Goal: Information Seeking & Learning: Learn about a topic

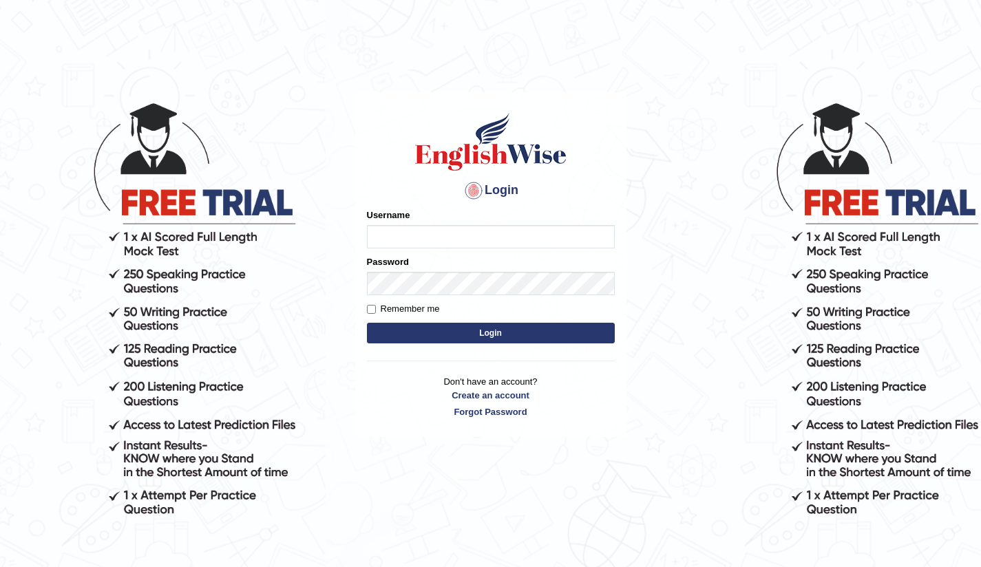
type input "Bikmaeva"
click at [480, 330] on button "Login" at bounding box center [491, 333] width 248 height 21
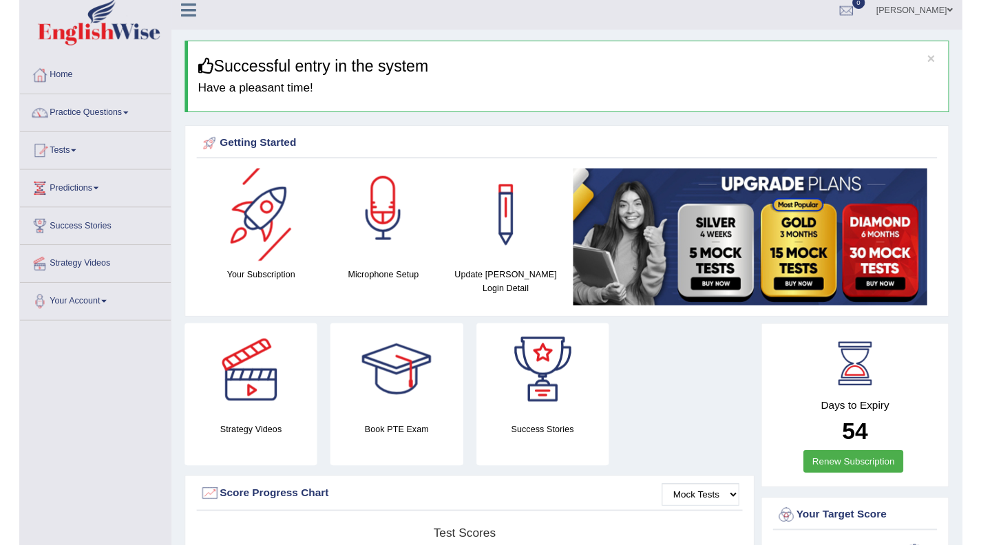
scroll to position [23, 0]
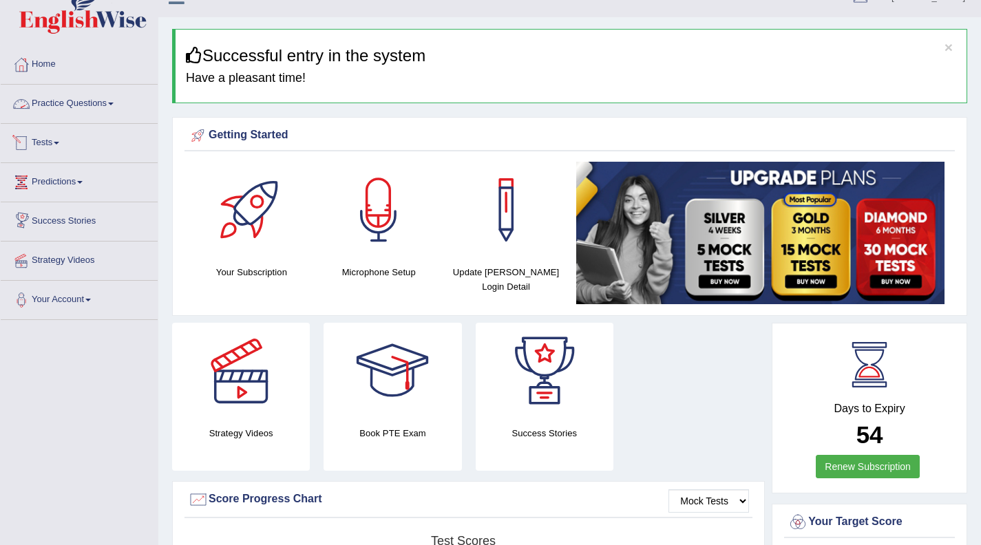
click at [109, 101] on link "Practice Questions" at bounding box center [79, 102] width 157 height 34
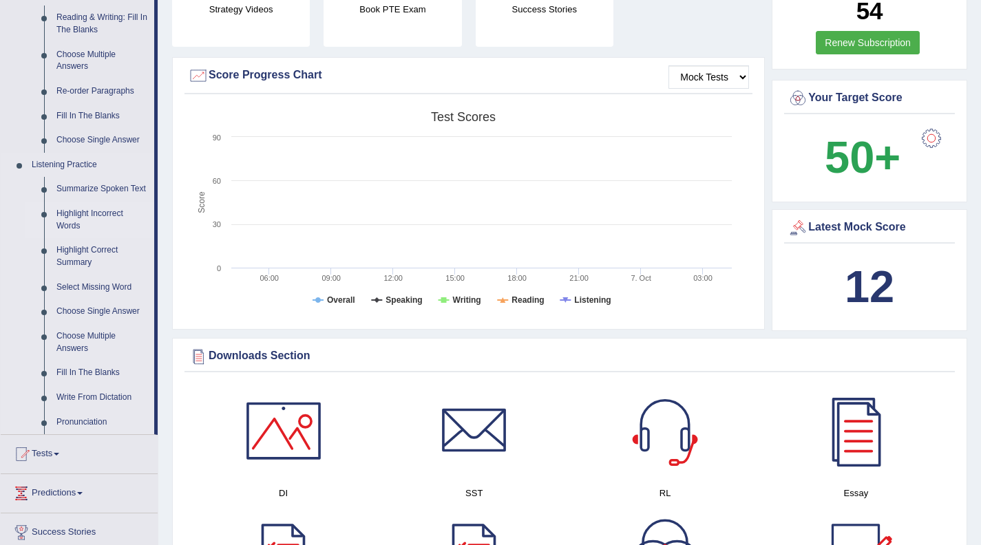
scroll to position [466, 0]
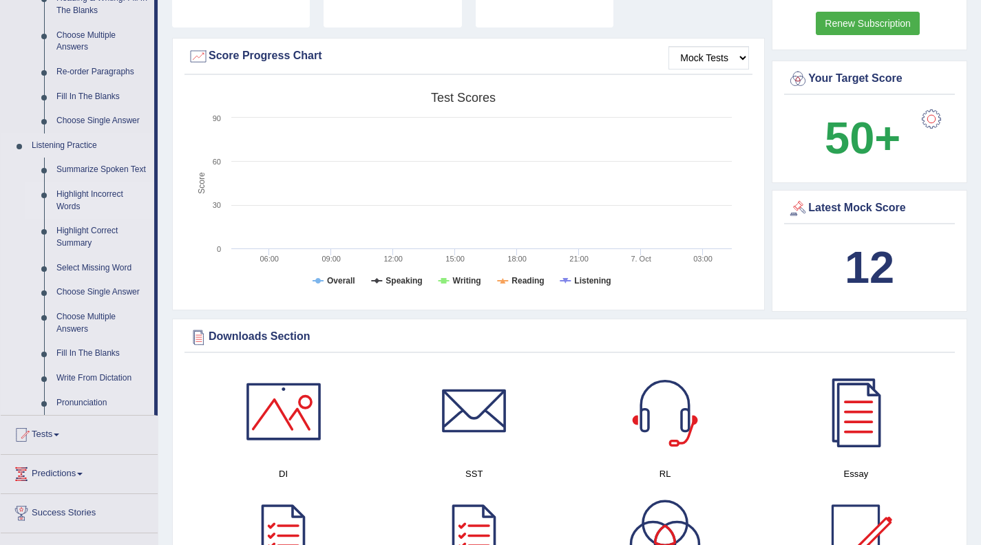
click at [104, 209] on link "Highlight Incorrect Words" at bounding box center [102, 200] width 104 height 36
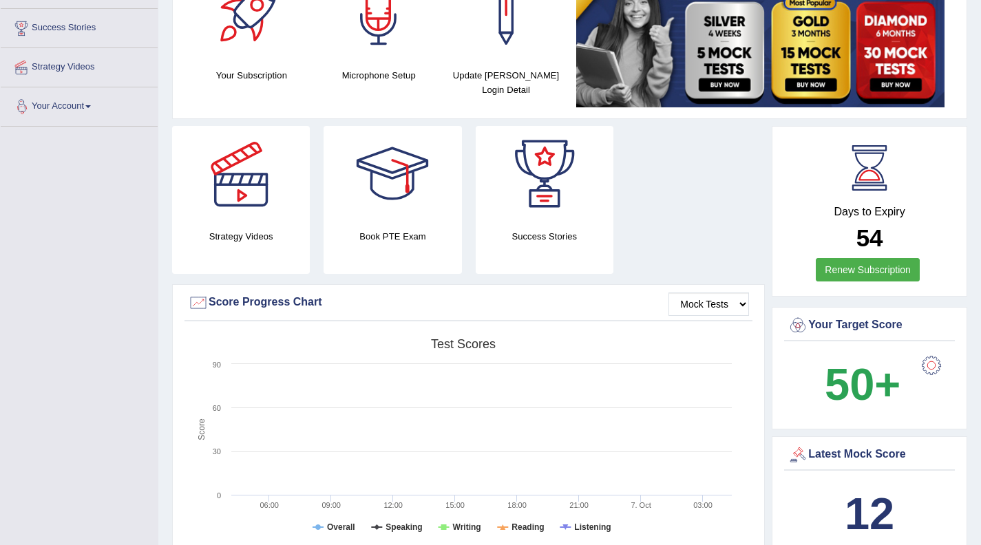
scroll to position [193, 0]
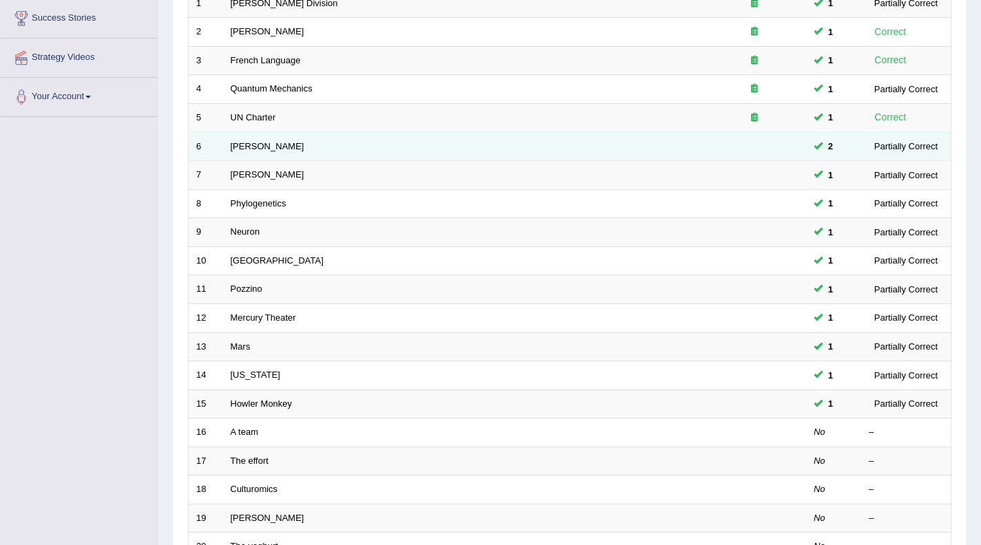
scroll to position [229, 0]
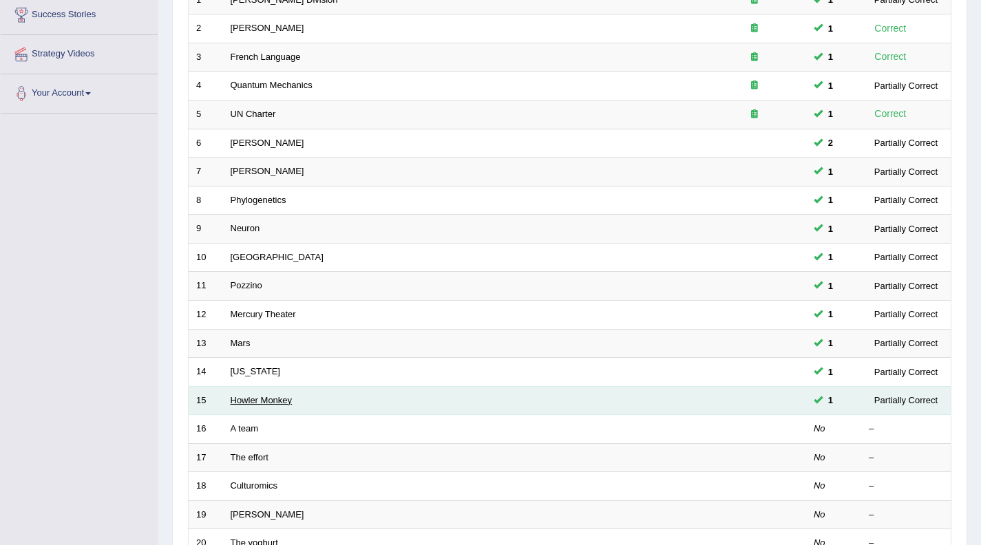
click at [259, 399] on link "Howler Monkey" at bounding box center [262, 400] width 62 height 10
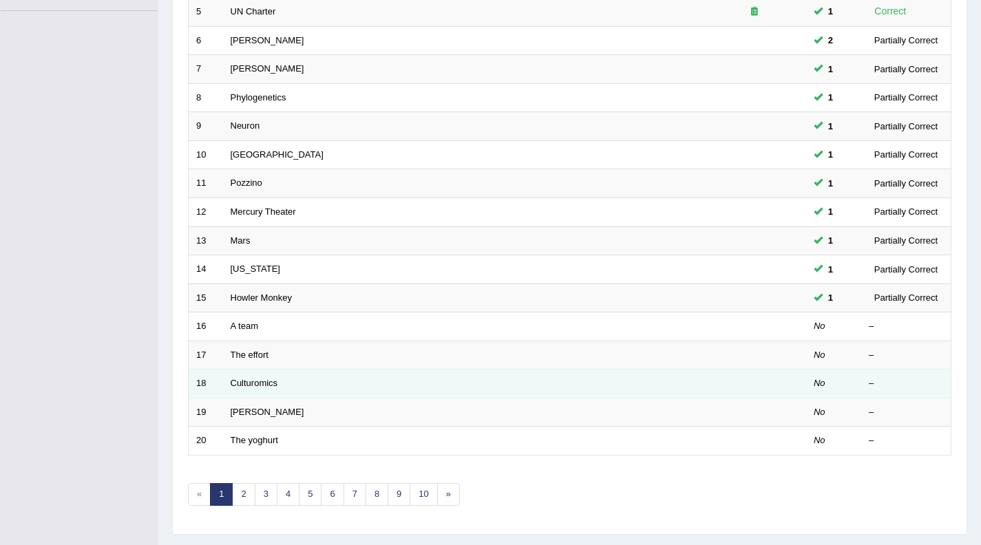
scroll to position [366, 0]
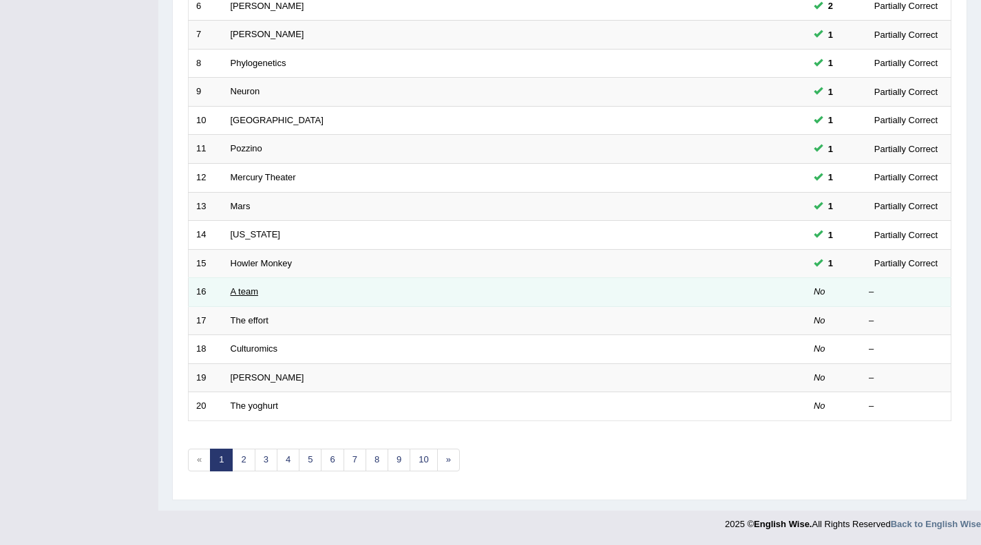
click at [257, 297] on link "A team" at bounding box center [245, 291] width 28 height 10
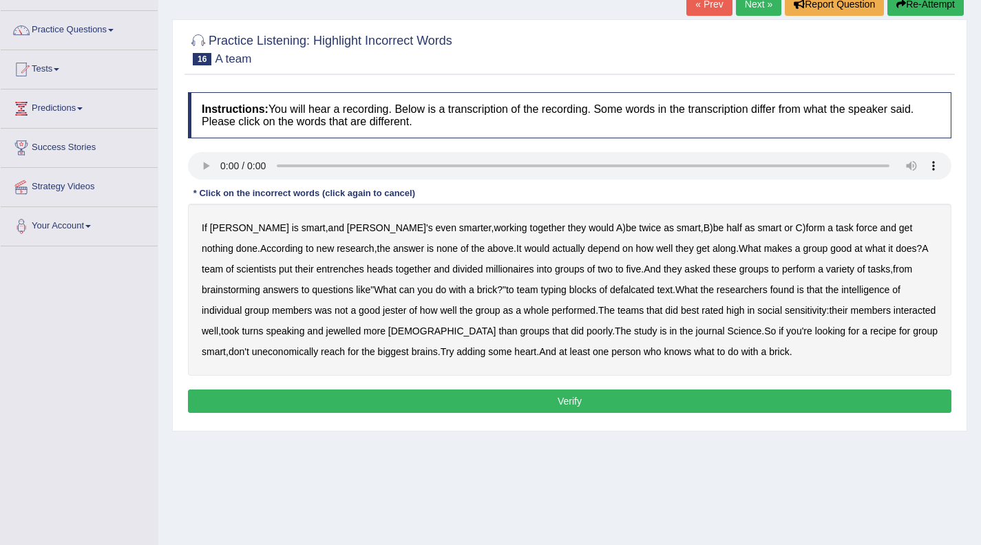
scroll to position [107, 0]
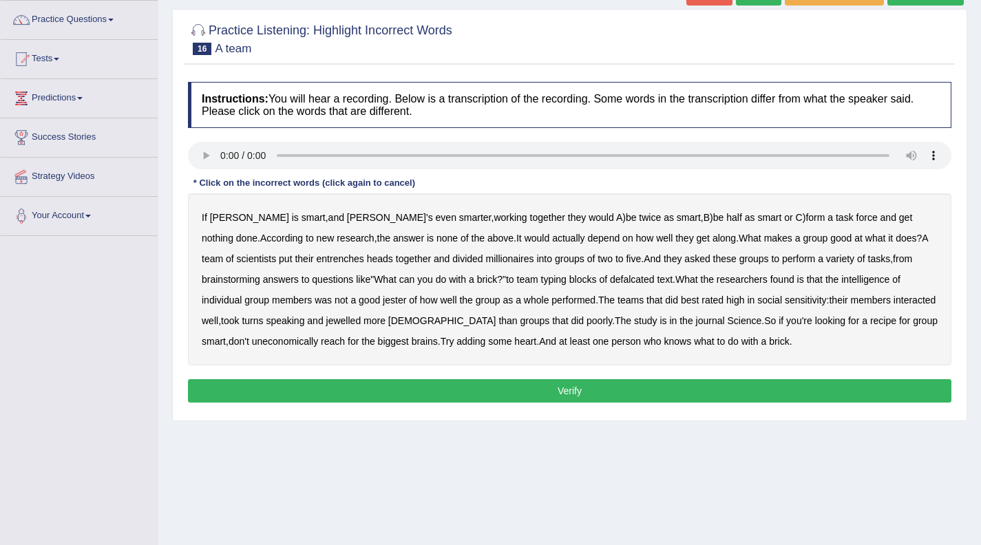
click at [317, 257] on b "entrenches" at bounding box center [340, 258] width 47 height 11
click at [486, 259] on b "millionaires" at bounding box center [510, 258] width 48 height 11
click at [610, 282] on b "defalcated" at bounding box center [632, 279] width 45 height 11
click at [326, 321] on b "jewelled" at bounding box center [343, 320] width 35 height 11
click at [319, 336] on b "uneconomically" at bounding box center [285, 341] width 67 height 11
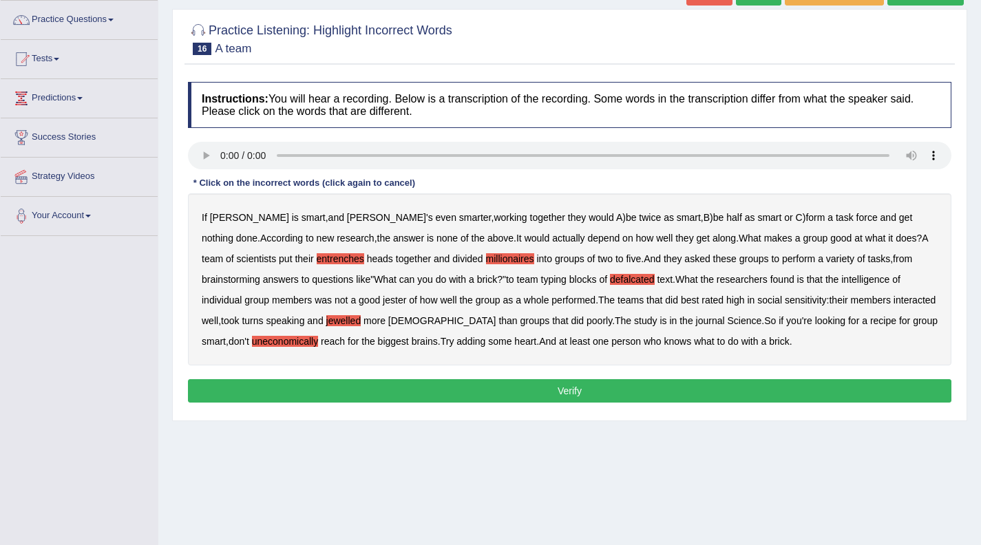
click at [383, 301] on b "jester" at bounding box center [394, 300] width 23 height 11
click at [319, 336] on b "uneconomically" at bounding box center [285, 341] width 67 height 11
click at [573, 394] on button "Verify" at bounding box center [569, 390] width 763 height 23
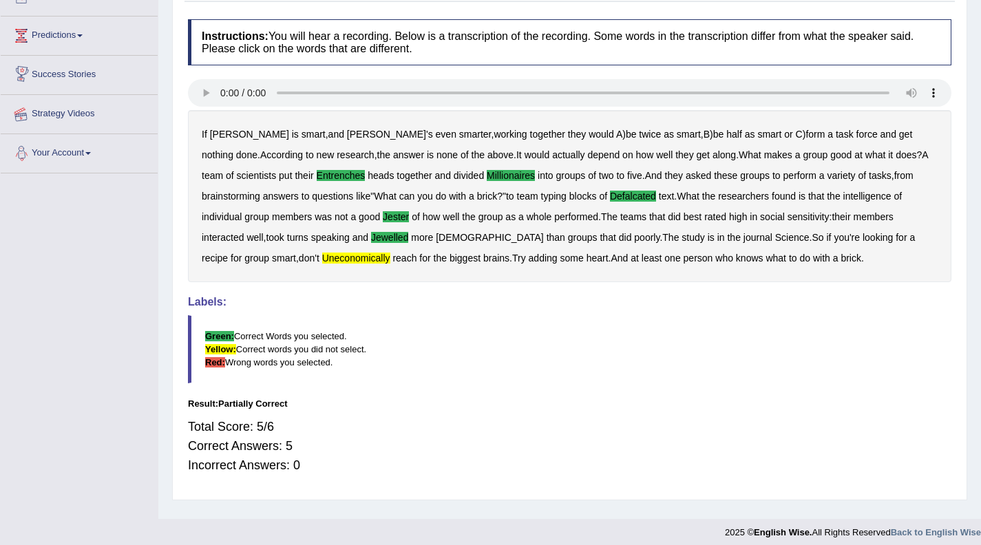
scroll to position [0, 0]
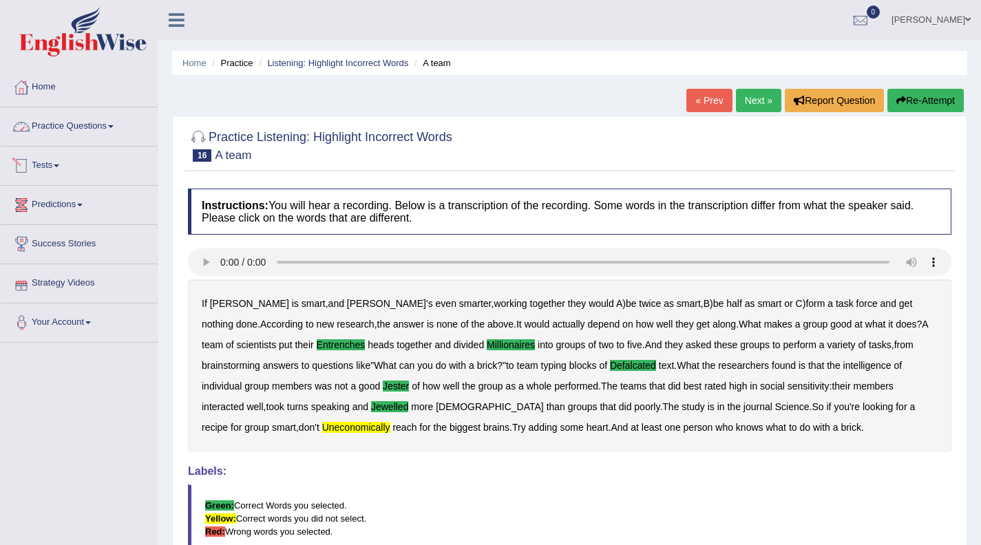
click at [112, 125] on link "Practice Questions" at bounding box center [79, 124] width 157 height 34
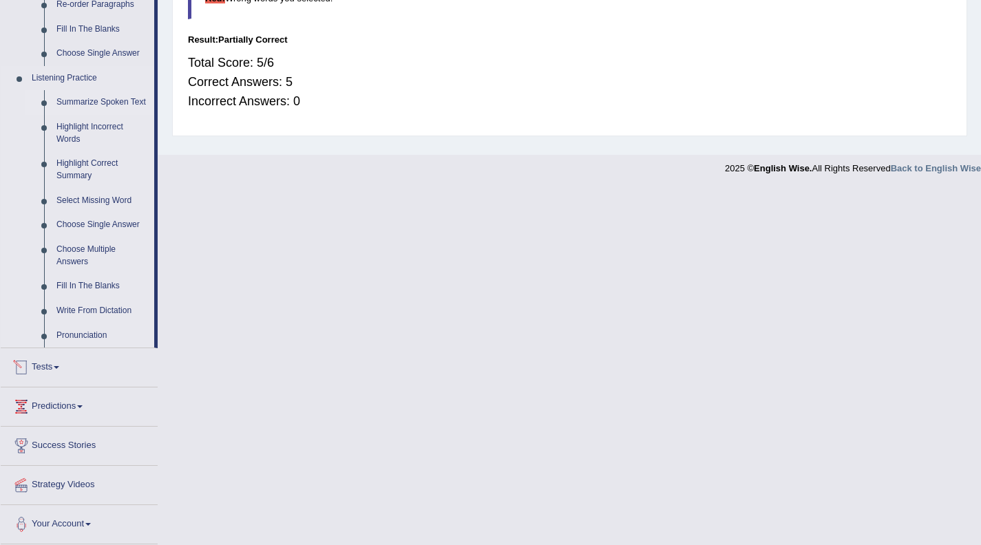
scroll to position [543, 0]
click at [67, 129] on link "Highlight Incorrect Words" at bounding box center [102, 133] width 104 height 36
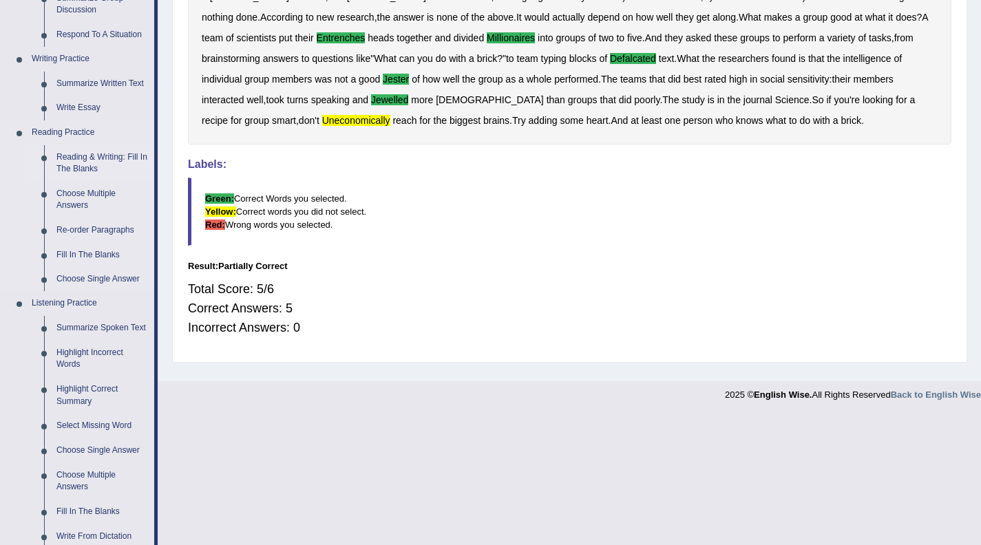
scroll to position [178, 0]
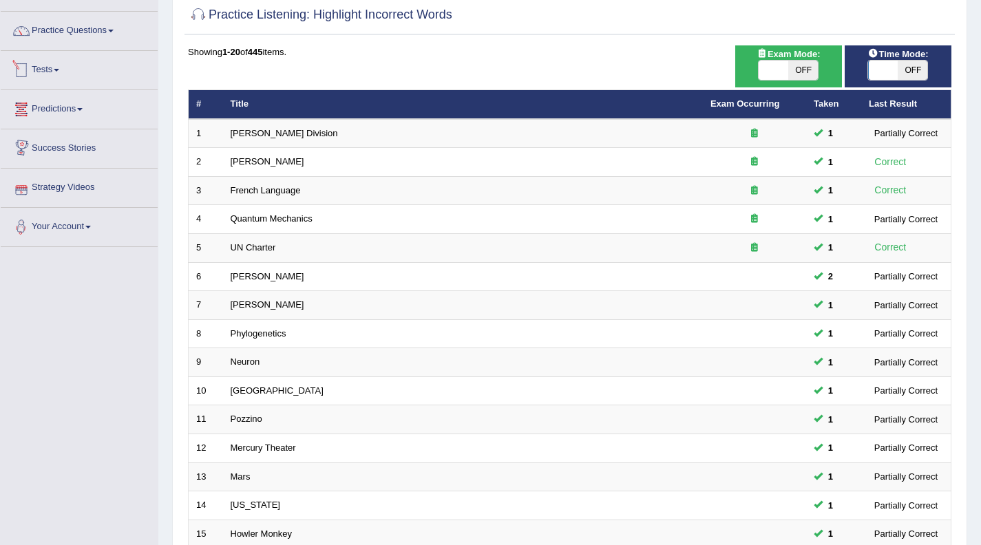
scroll to position [96, 0]
click at [116, 36] on link "Practice Questions" at bounding box center [79, 29] width 157 height 34
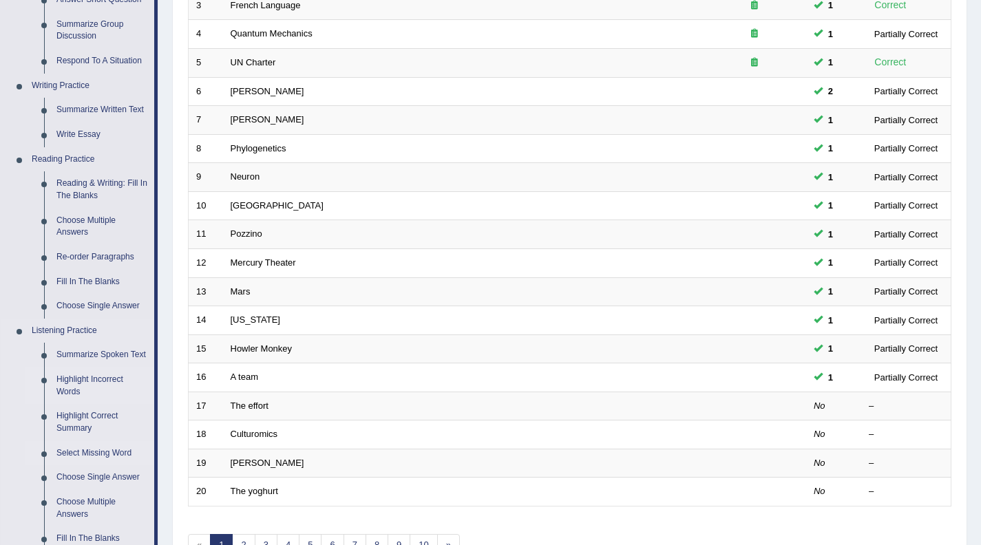
scroll to position [299, 0]
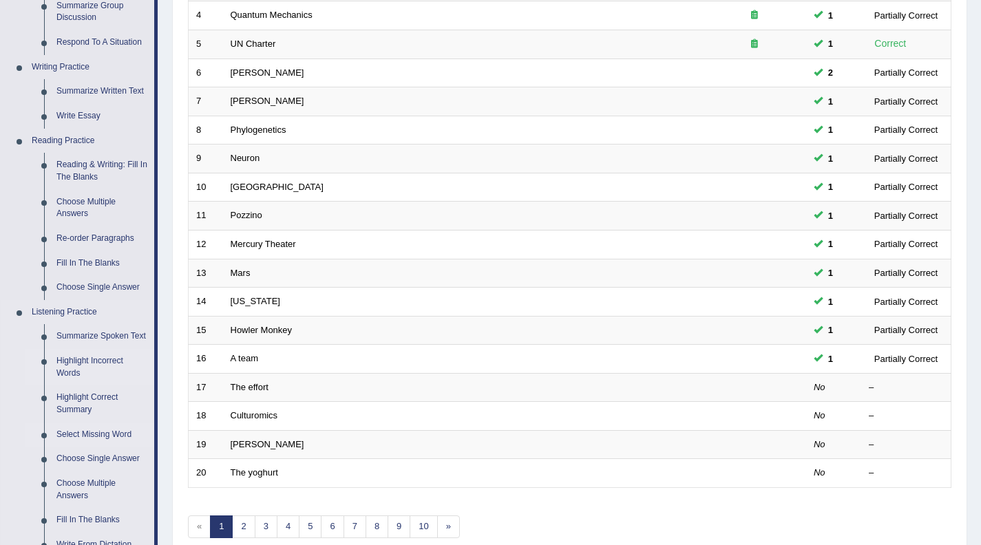
click at [89, 443] on link "Select Missing Word" at bounding box center [102, 435] width 104 height 25
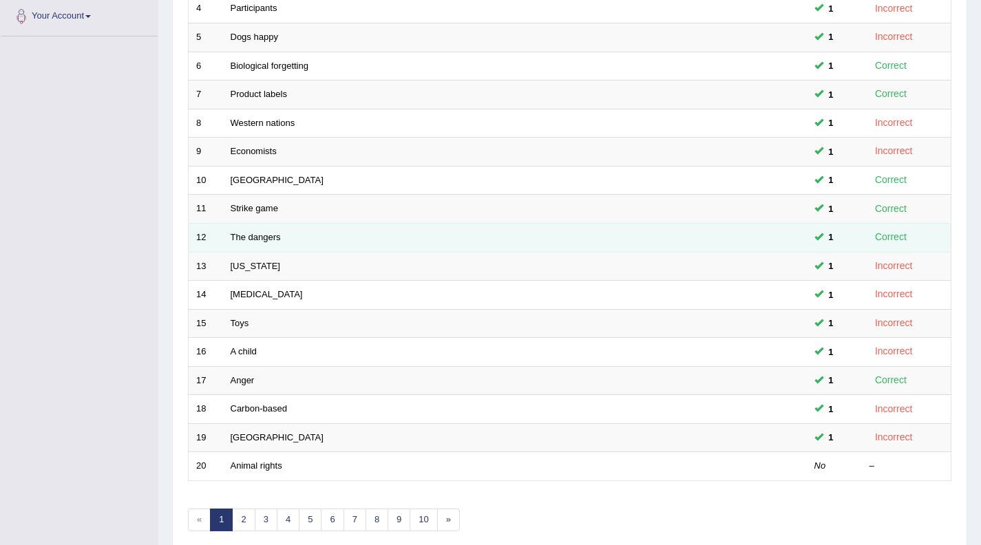
scroll to position [366, 0]
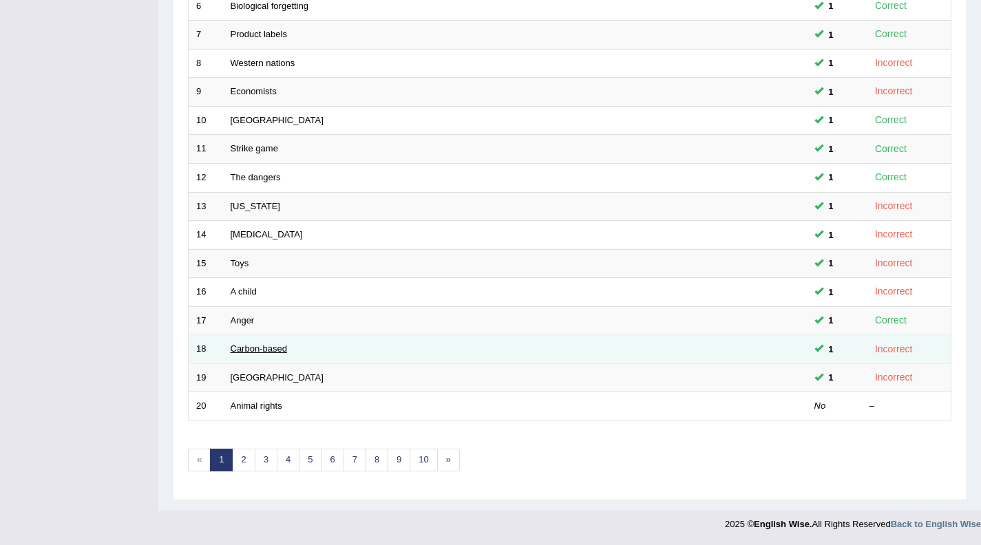
click at [253, 350] on link "Carbon-based" at bounding box center [259, 348] width 56 height 10
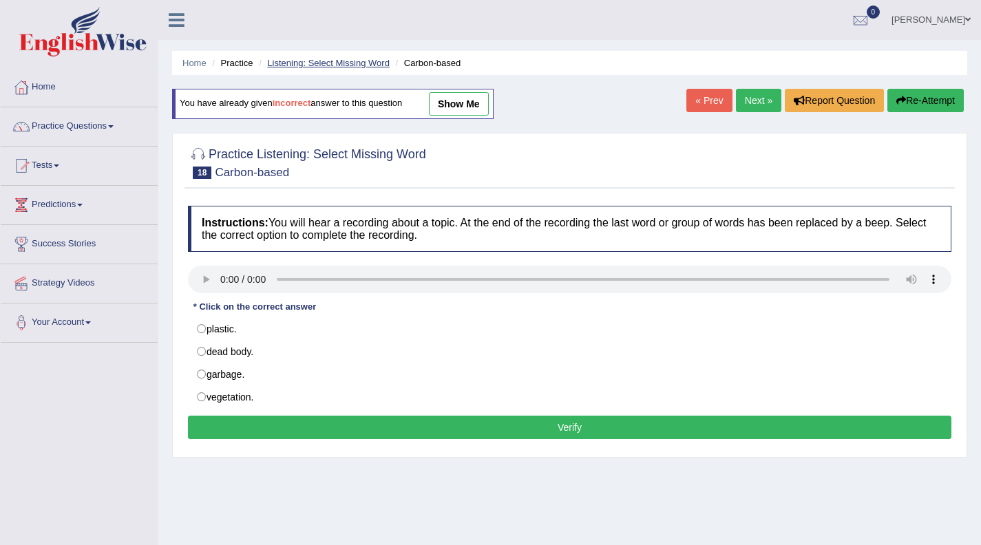
click at [317, 63] on link "Listening: Select Missing Word" at bounding box center [328, 63] width 123 height 10
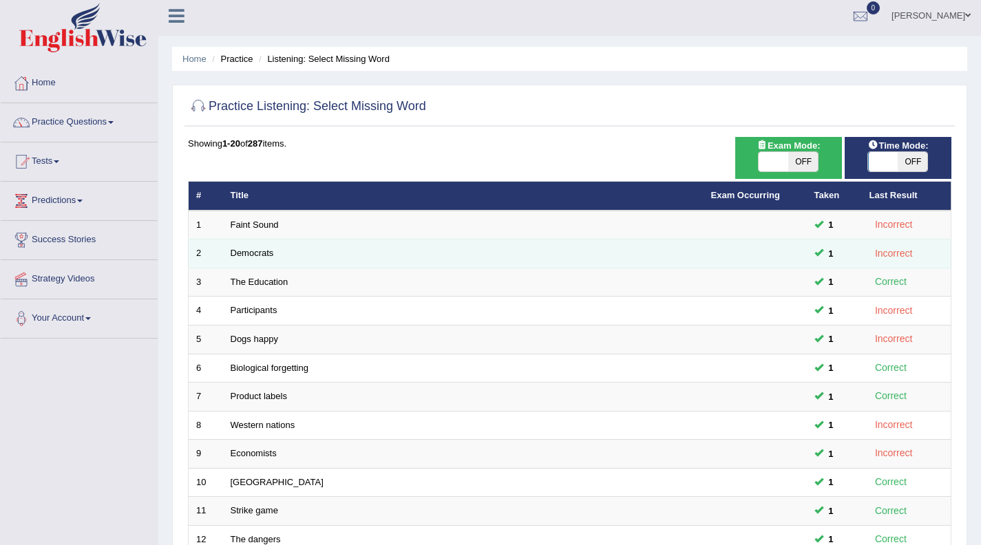
scroll to position [366, 0]
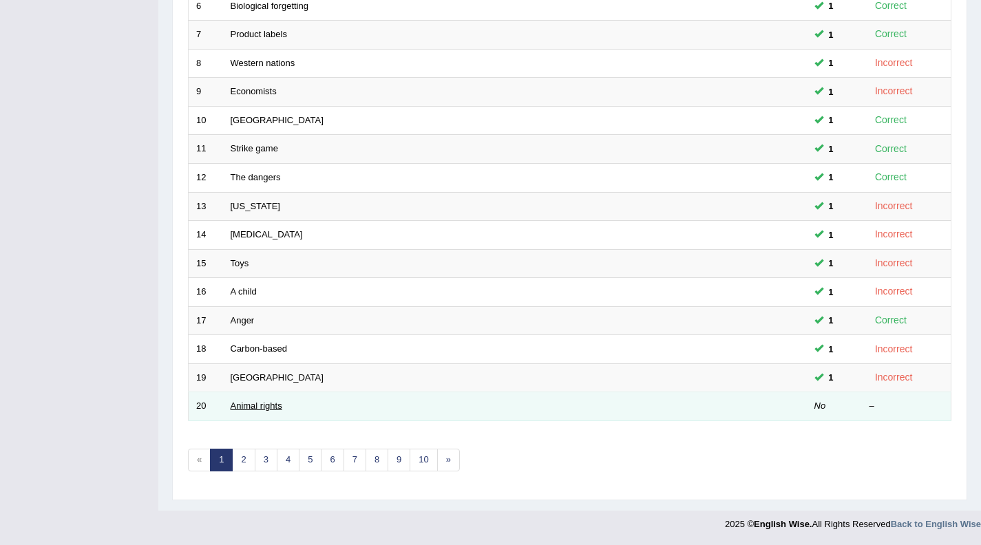
click at [252, 409] on link "Animal rights" at bounding box center [257, 406] width 52 height 10
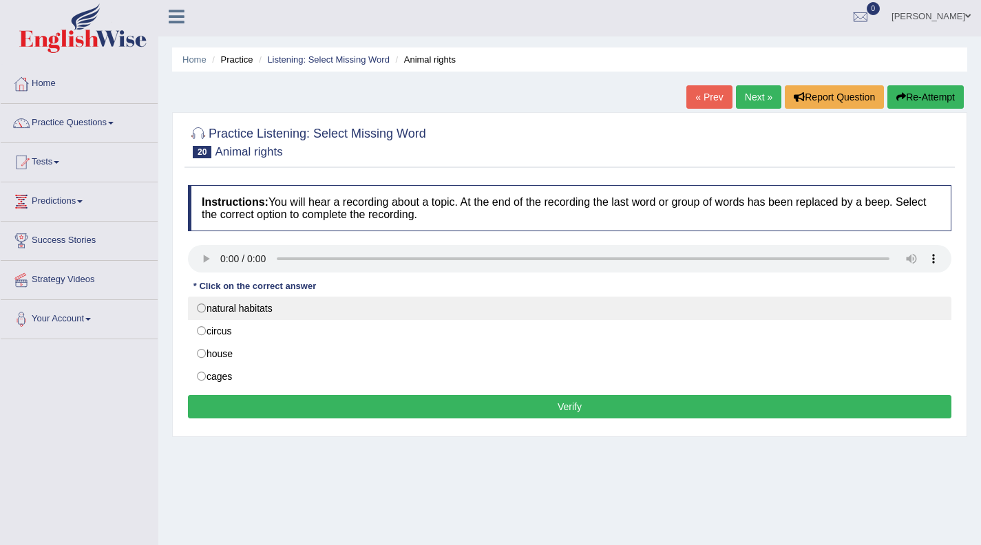
scroll to position [6, 0]
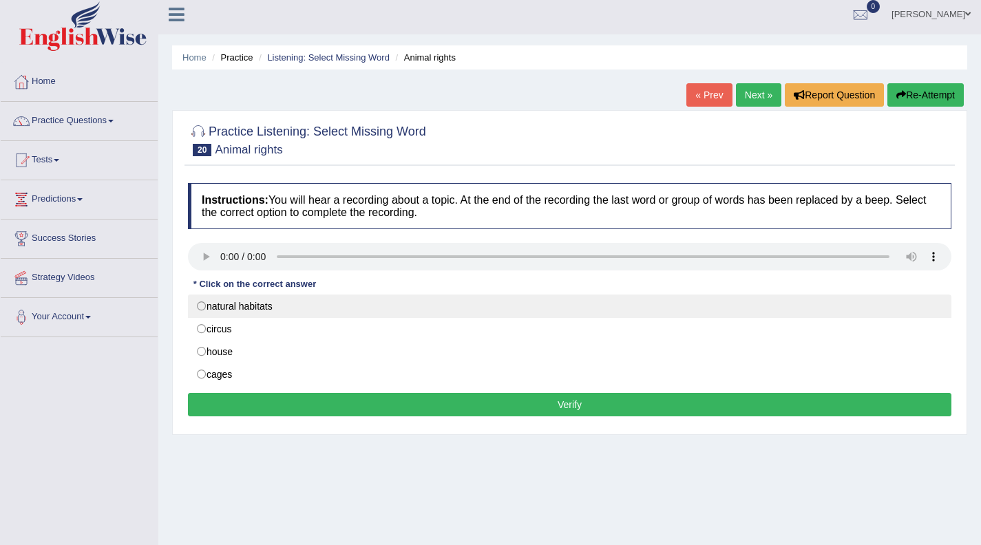
click at [198, 304] on label "natural habitats" at bounding box center [569, 306] width 763 height 23
radio input "true"
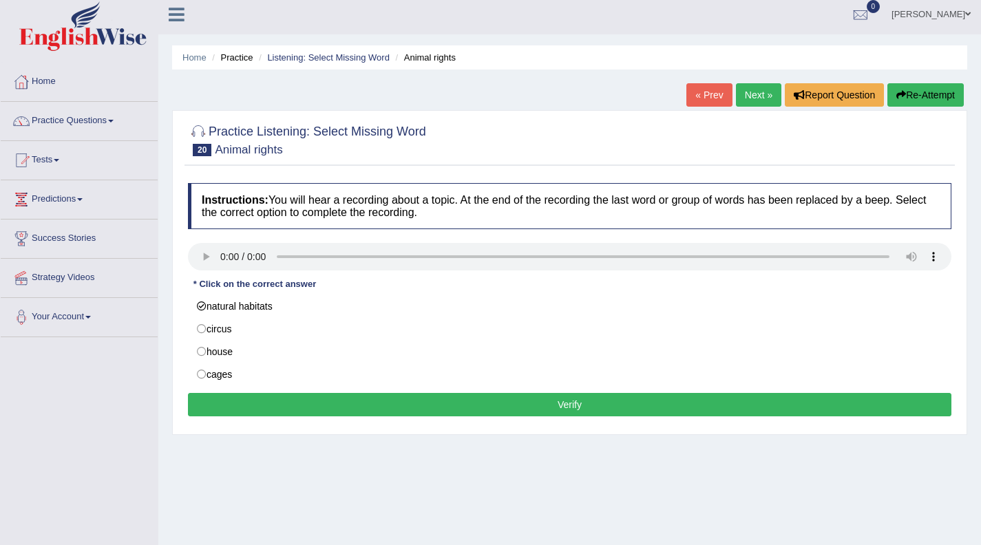
click at [525, 403] on button "Verify" at bounding box center [569, 404] width 763 height 23
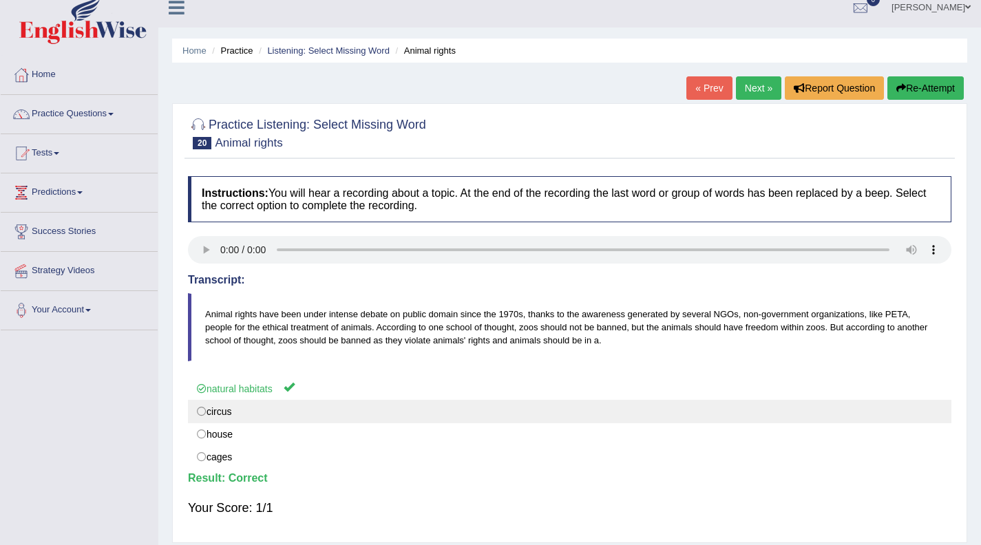
scroll to position [24, 0]
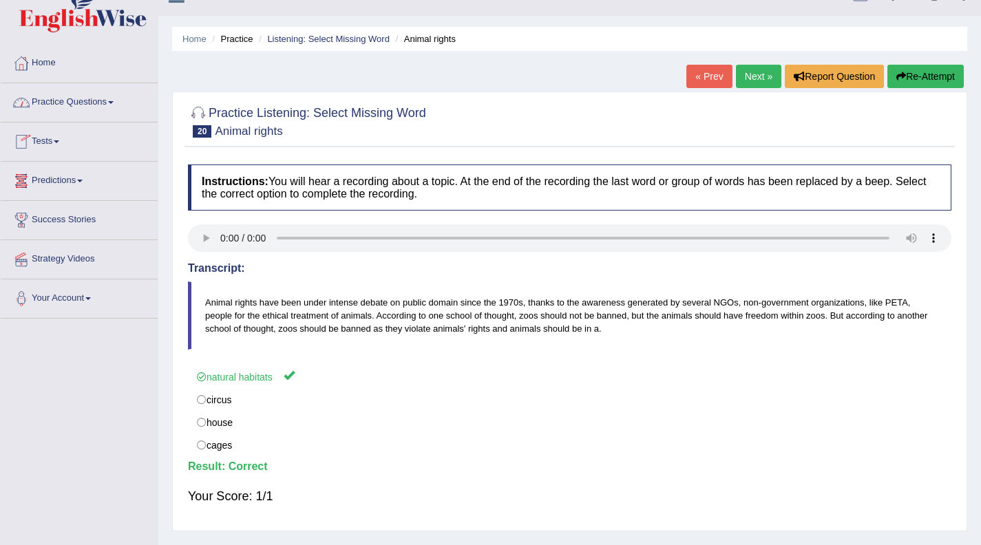
click at [109, 100] on link "Practice Questions" at bounding box center [79, 100] width 157 height 34
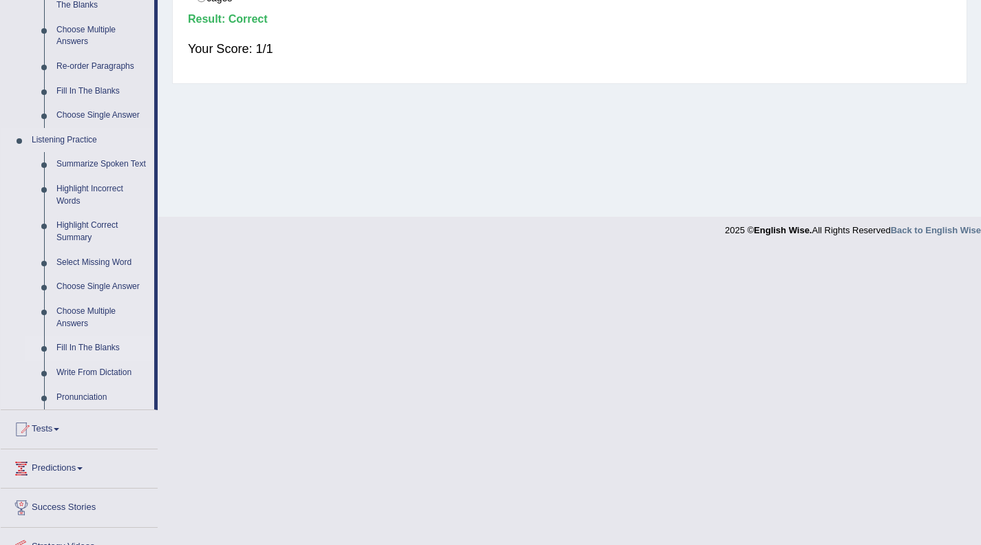
scroll to position [486, 0]
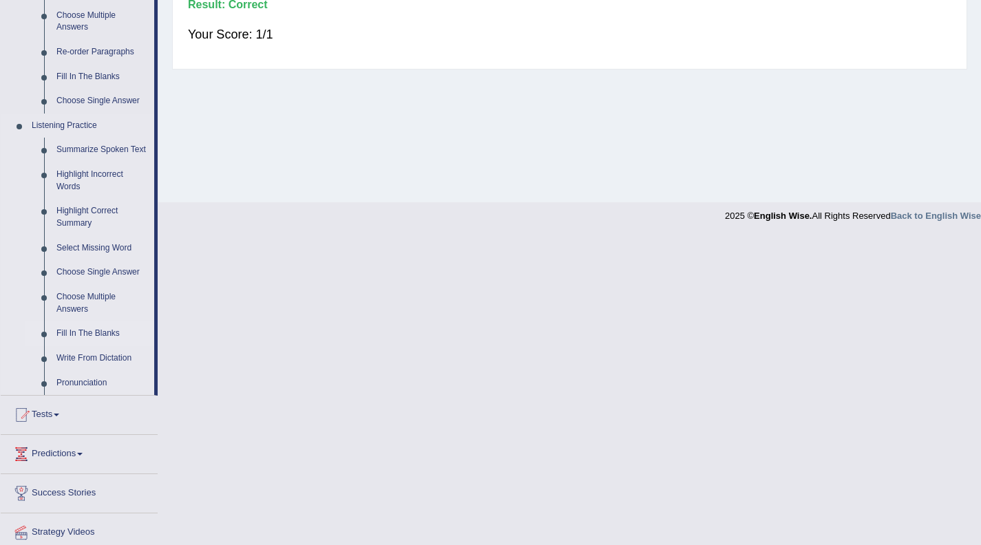
click at [98, 345] on link "Fill In The Blanks" at bounding box center [102, 333] width 104 height 25
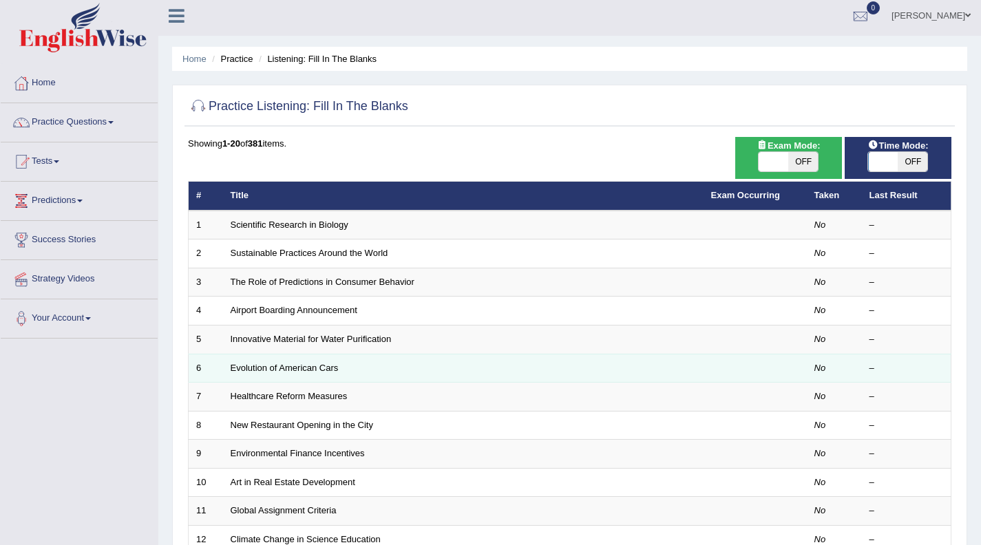
scroll to position [6, 0]
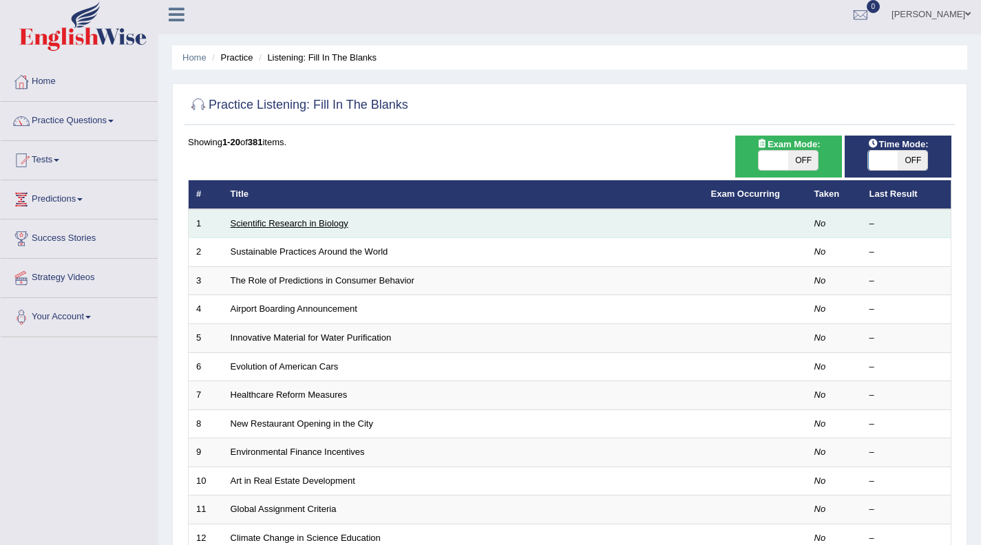
click at [310, 226] on link "Scientific Research in Biology" at bounding box center [290, 223] width 118 height 10
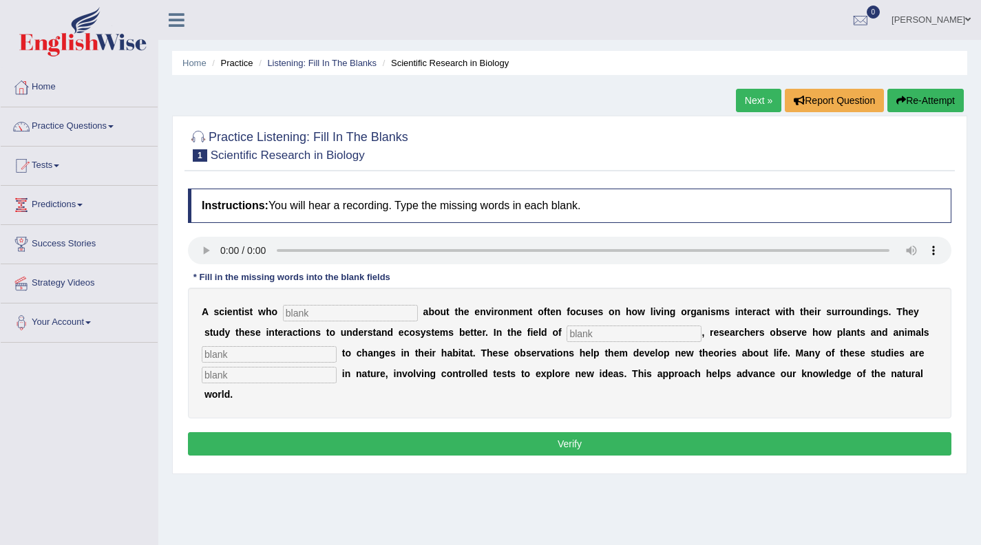
click at [301, 316] on input "text" at bounding box center [350, 313] width 135 height 17
click at [220, 377] on input "text" at bounding box center [269, 375] width 135 height 17
type input "experimental"
click at [263, 358] on input "text" at bounding box center [269, 354] width 135 height 17
click at [299, 312] on input "text" at bounding box center [350, 313] width 135 height 17
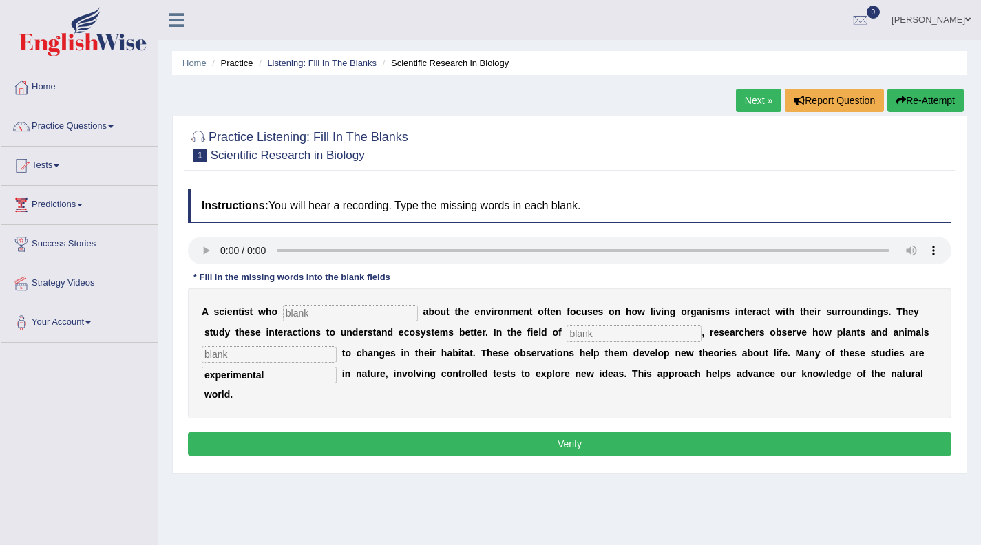
click at [240, 359] on input "text" at bounding box center [269, 354] width 135 height 17
type input "response"
click at [312, 311] on input "text" at bounding box center [350, 313] width 135 height 17
click at [310, 313] on input "care" at bounding box center [350, 313] width 135 height 17
type input "cares"
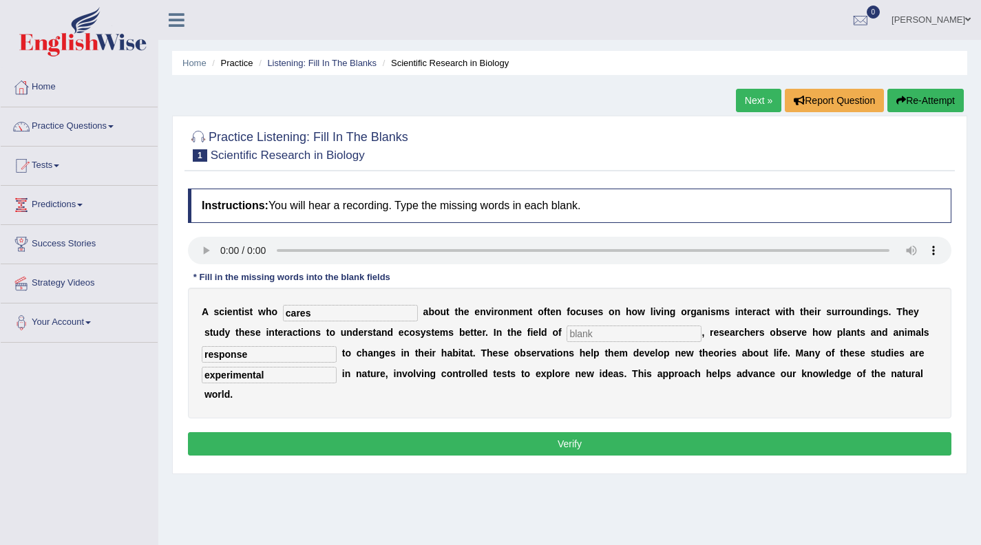
click at [573, 335] on input "text" at bounding box center [633, 334] width 135 height 17
type input "biology"
click at [558, 432] on button "Verify" at bounding box center [569, 443] width 763 height 23
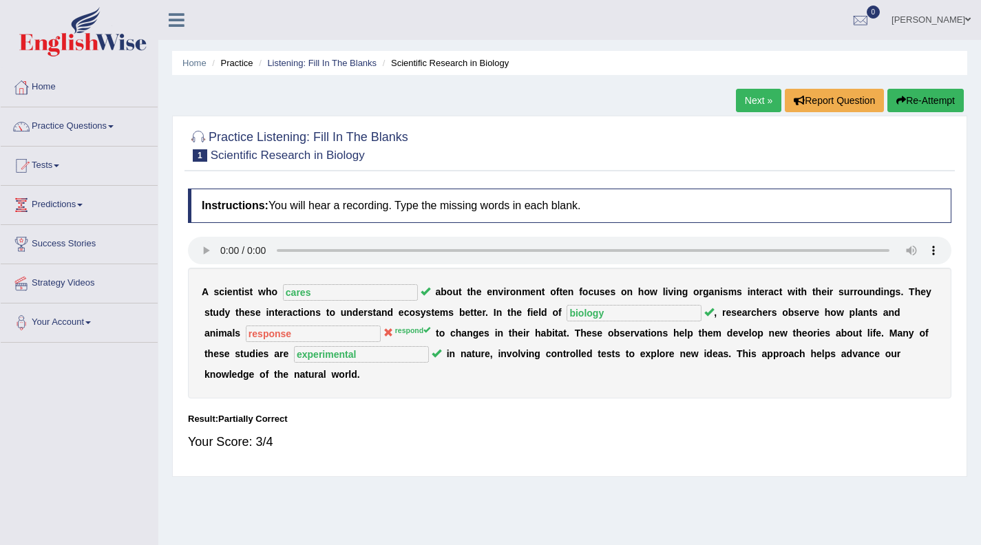
click at [752, 102] on link "Next »" at bounding box center [758, 100] width 45 height 23
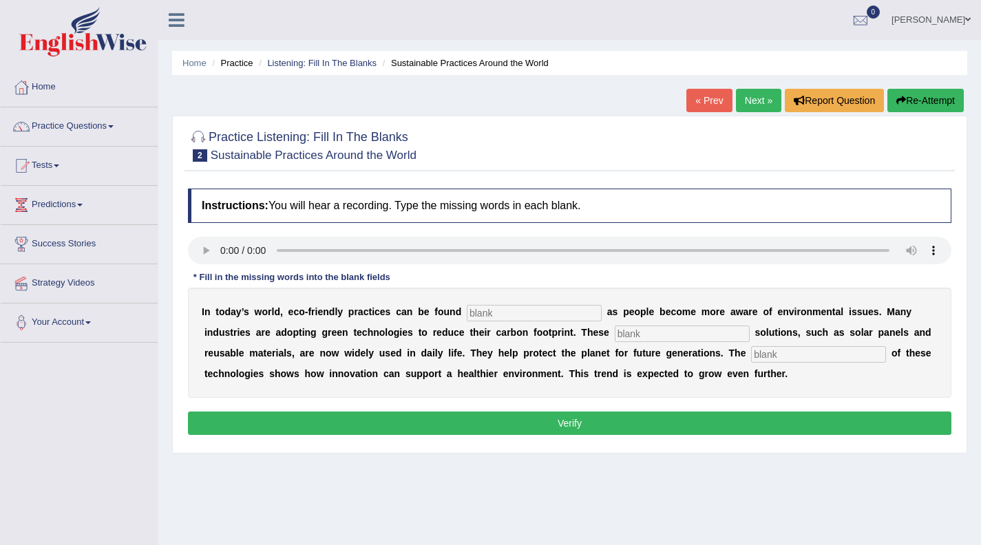
click at [513, 316] on input "text" at bounding box center [534, 313] width 135 height 17
click at [650, 334] on input "text" at bounding box center [682, 334] width 135 height 17
click at [652, 334] on input "sastanibl" at bounding box center [682, 334] width 135 height 17
click at [665, 333] on input "sastanabl" at bounding box center [682, 334] width 135 height 17
click at [627, 337] on input "sastanable" at bounding box center [682, 334] width 135 height 17
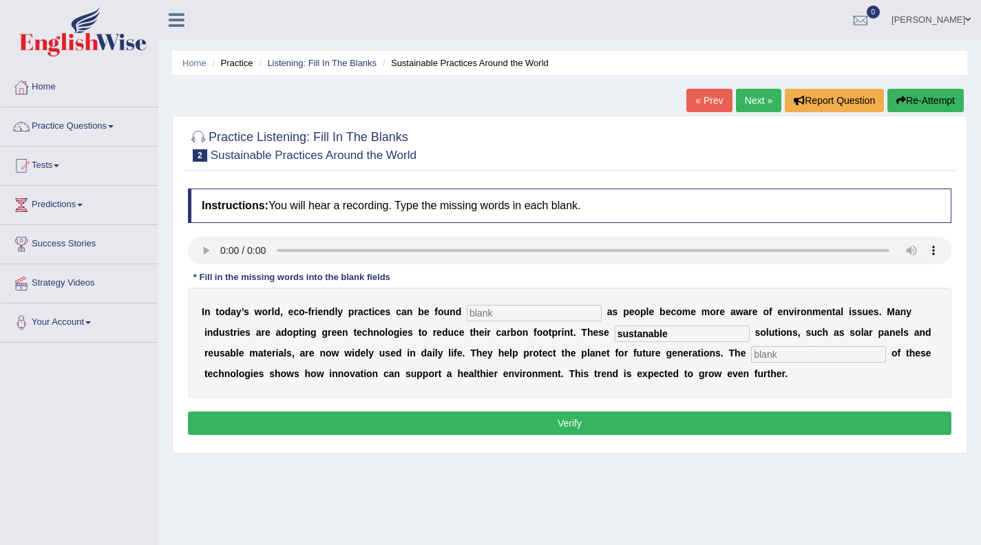
type input "sustanable"
click at [666, 324] on div "I n t o d a y ’ s w o r l d , e c o - f r i e n d l y p r a c t i c e s c a n b…" at bounding box center [569, 343] width 763 height 110
click at [679, 333] on input "sustanable" at bounding box center [682, 334] width 135 height 17
drag, startPoint x: 753, startPoint y: 354, endPoint x: 761, endPoint y: 357, distance: 8.1
click at [753, 354] on input "text" at bounding box center [818, 354] width 135 height 17
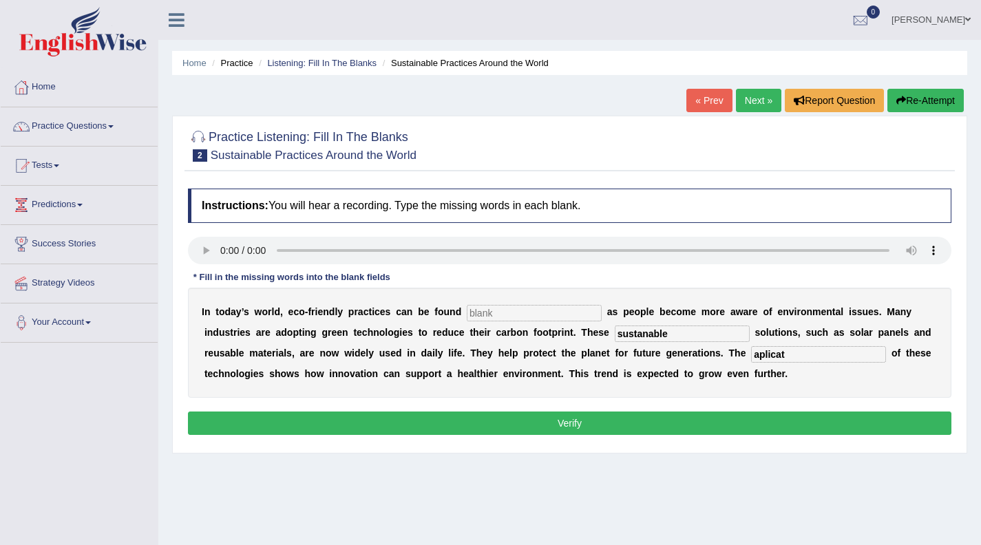
click at [763, 354] on input "aplicat" at bounding box center [818, 354] width 135 height 17
click at [803, 357] on input "applicat" at bounding box center [818, 354] width 135 height 17
type input "application"
click at [518, 310] on input "text" at bounding box center [534, 313] width 135 height 17
click at [491, 310] on input "text" at bounding box center [534, 313] width 135 height 17
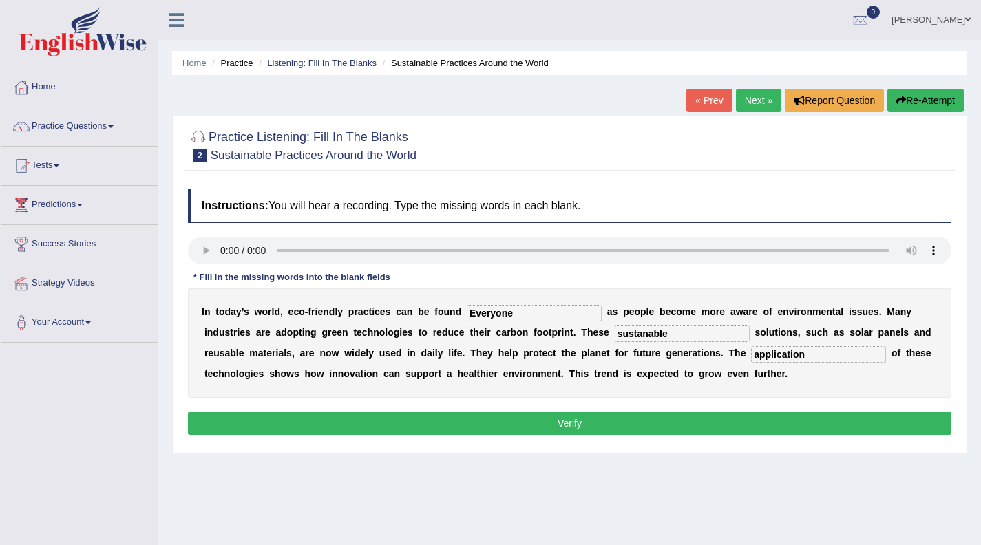
click at [476, 312] on input "Everyone" at bounding box center [534, 313] width 135 height 17
click at [540, 318] on input "everyone" at bounding box center [534, 313] width 135 height 17
click at [521, 317] on input "everyone" at bounding box center [534, 313] width 135 height 17
click at [505, 312] on input "everywer" at bounding box center [534, 313] width 135 height 17
click at [505, 317] on input "everywer" at bounding box center [534, 313] width 135 height 17
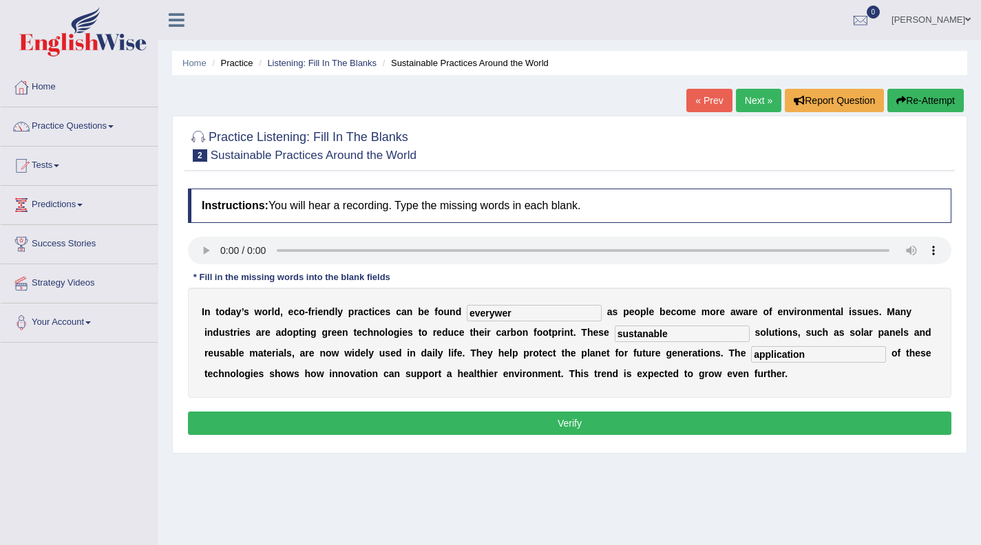
click at [501, 314] on input "everywer" at bounding box center [534, 313] width 135 height 17
click at [522, 317] on input "everywher" at bounding box center [534, 313] width 135 height 17
type input "everywhere"
click at [595, 424] on button "Verify" at bounding box center [569, 423] width 763 height 23
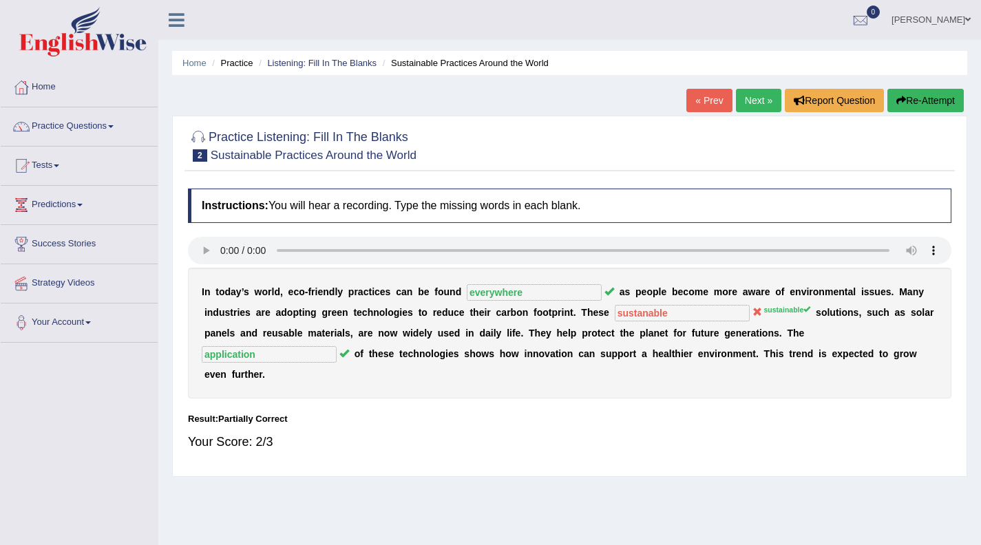
click at [763, 102] on link "Next »" at bounding box center [758, 100] width 45 height 23
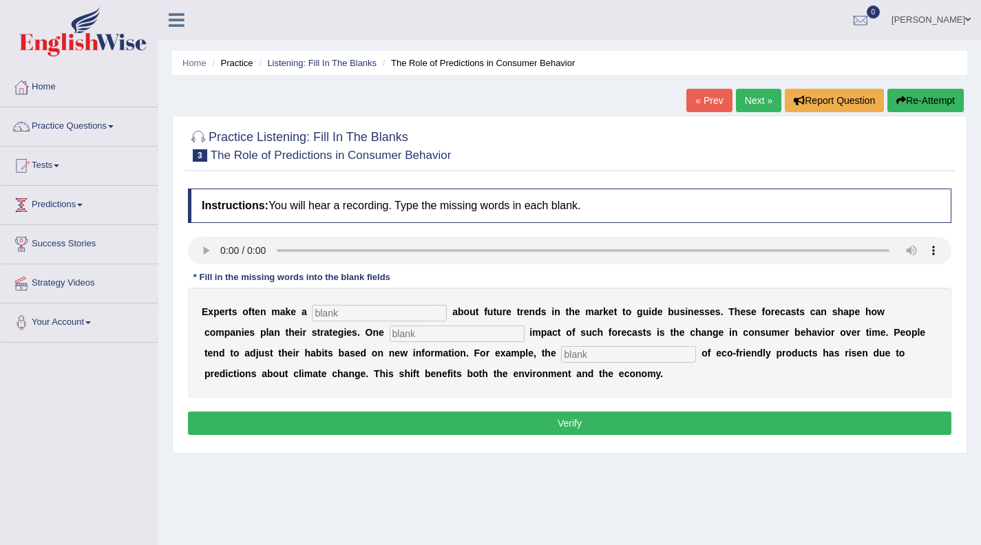
click at [328, 315] on input "text" at bounding box center [379, 313] width 135 height 17
type input "predicting"
click at [390, 332] on input "text" at bounding box center [457, 334] width 135 height 17
type input "profile"
click at [561, 354] on input "text" at bounding box center [628, 354] width 135 height 17
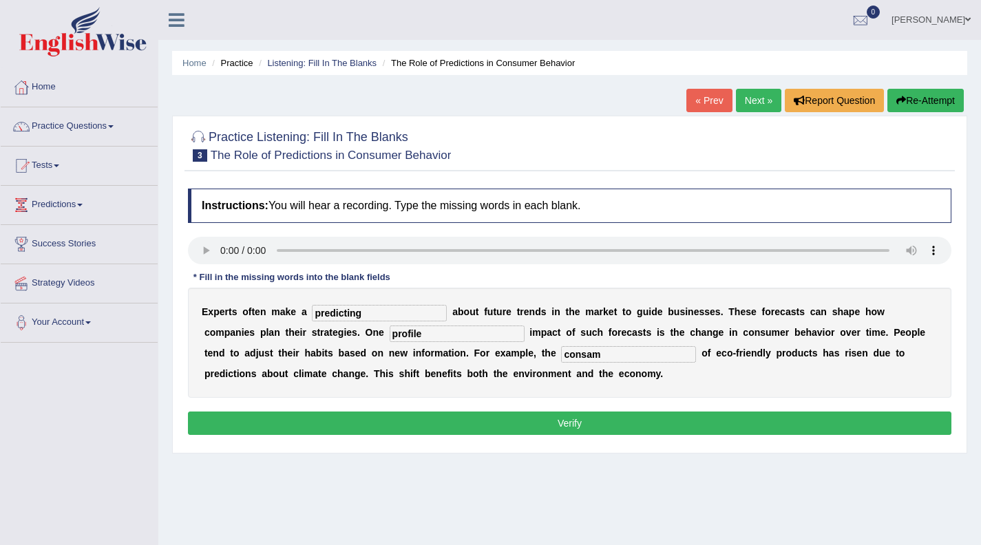
click at [561, 359] on input "consam" at bounding box center [628, 354] width 135 height 17
click at [561, 358] on input "consam" at bounding box center [628, 354] width 135 height 17
click at [569, 356] on input "consomme" at bounding box center [628, 354] width 135 height 17
type input "consumption"
click at [390, 330] on input "profile" at bounding box center [457, 334] width 135 height 17
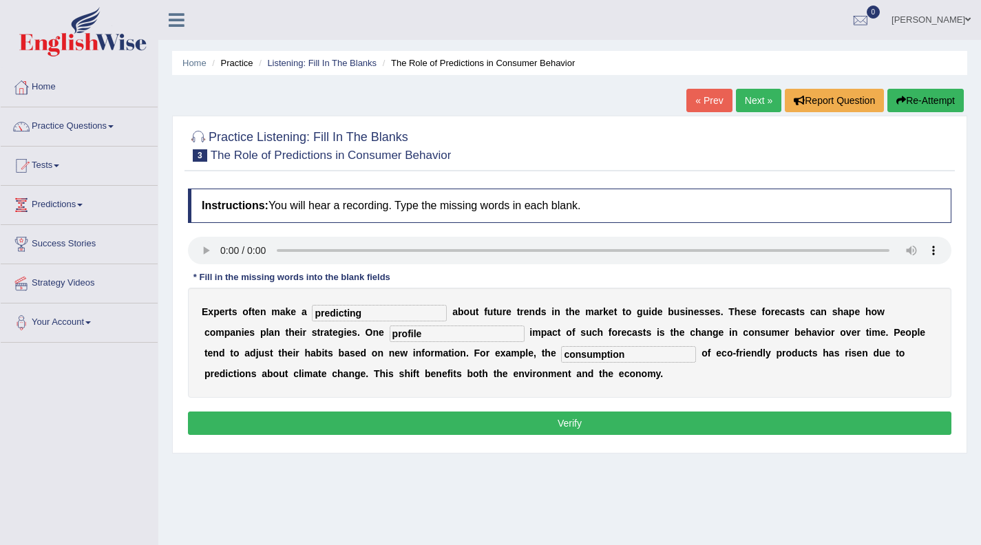
scroll to position [3, 0]
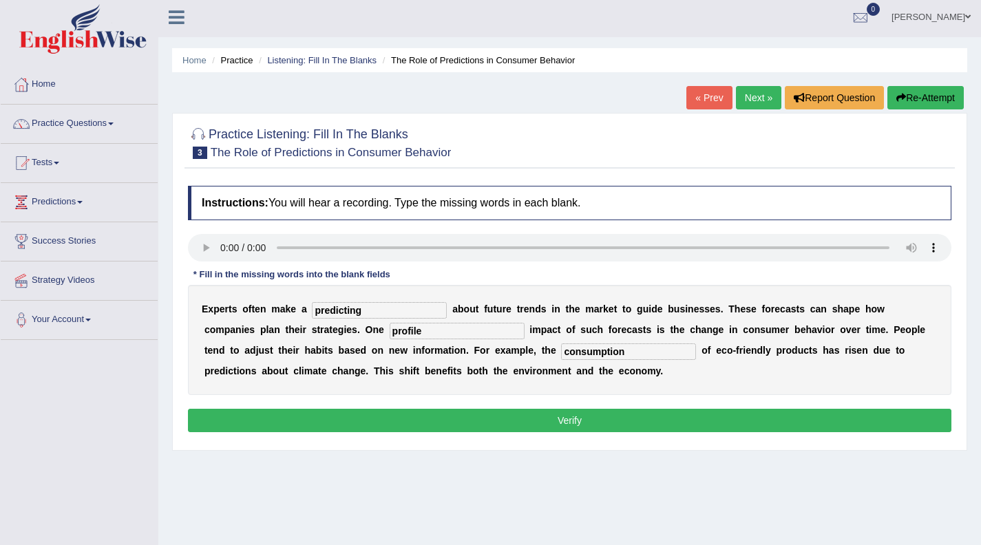
click at [390, 332] on input "profile" at bounding box center [457, 331] width 135 height 17
click at [390, 331] on input "profine" at bounding box center [457, 331] width 135 height 17
click at [390, 329] on input "profine" at bounding box center [457, 331] width 135 height 17
type input "profound"
click at [398, 475] on div "Home Practice Listening: Fill In The Blanks The Role of Predictions in Consumer…" at bounding box center [569, 341] width 823 height 688
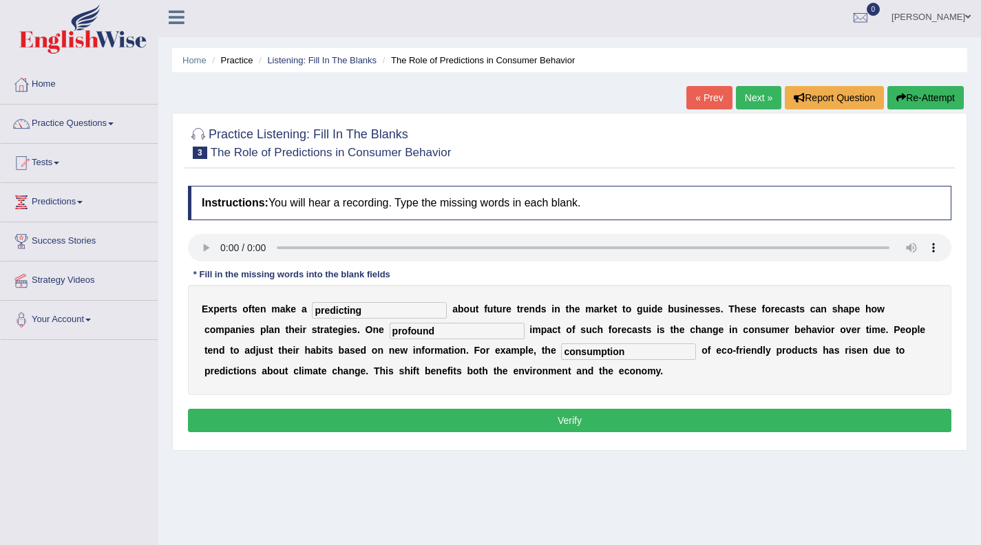
click at [377, 309] on input "predicting" at bounding box center [379, 310] width 135 height 17
click at [367, 304] on input "predicting" at bounding box center [379, 310] width 135 height 17
click at [401, 312] on input "prediction" at bounding box center [379, 310] width 135 height 17
type input "prediction"
click at [518, 418] on button "Verify" at bounding box center [569, 420] width 763 height 23
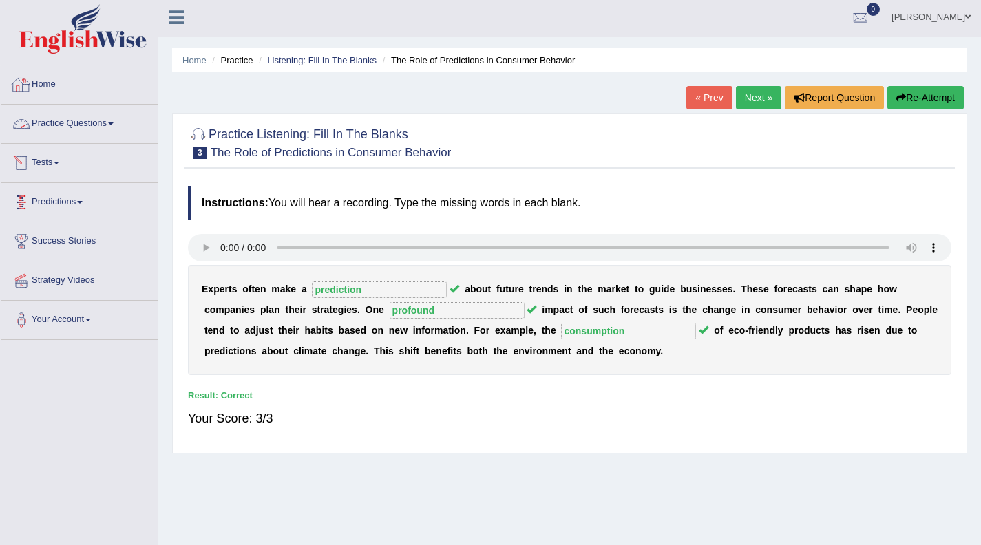
click at [48, 83] on link "Home" at bounding box center [79, 82] width 157 height 34
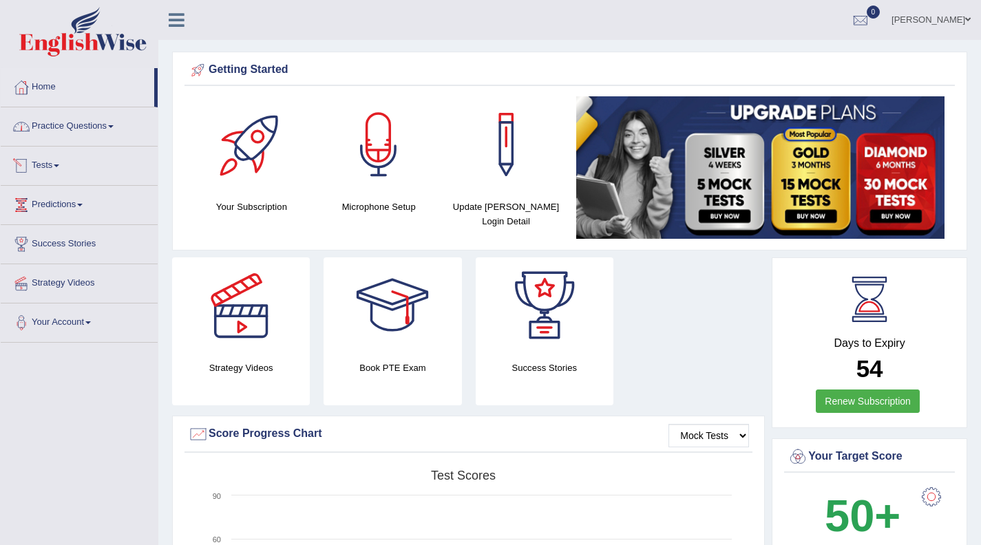
click at [118, 136] on link "Practice Questions" at bounding box center [79, 124] width 157 height 34
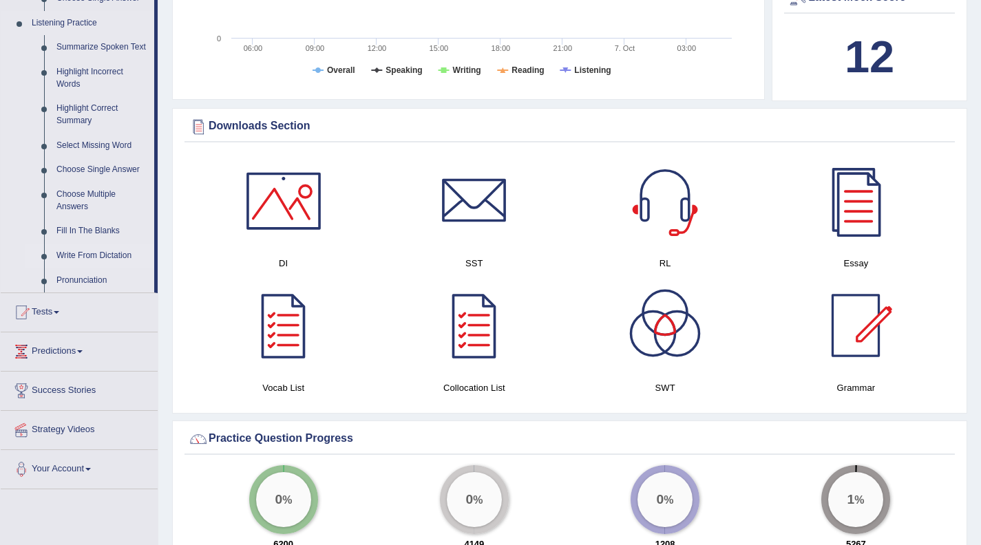
scroll to position [586, 0]
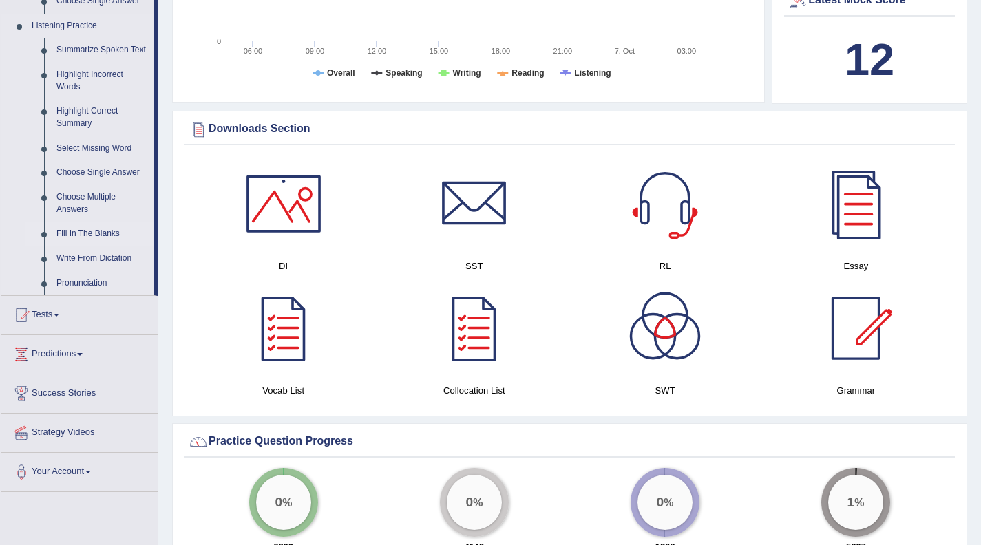
click at [110, 246] on link "Fill In The Blanks" at bounding box center [102, 234] width 104 height 25
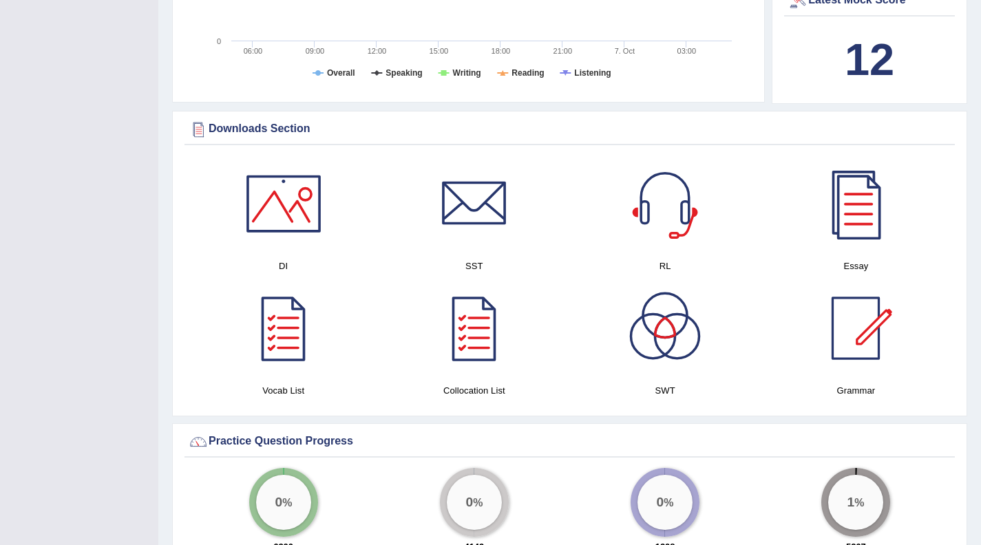
scroll to position [165, 0]
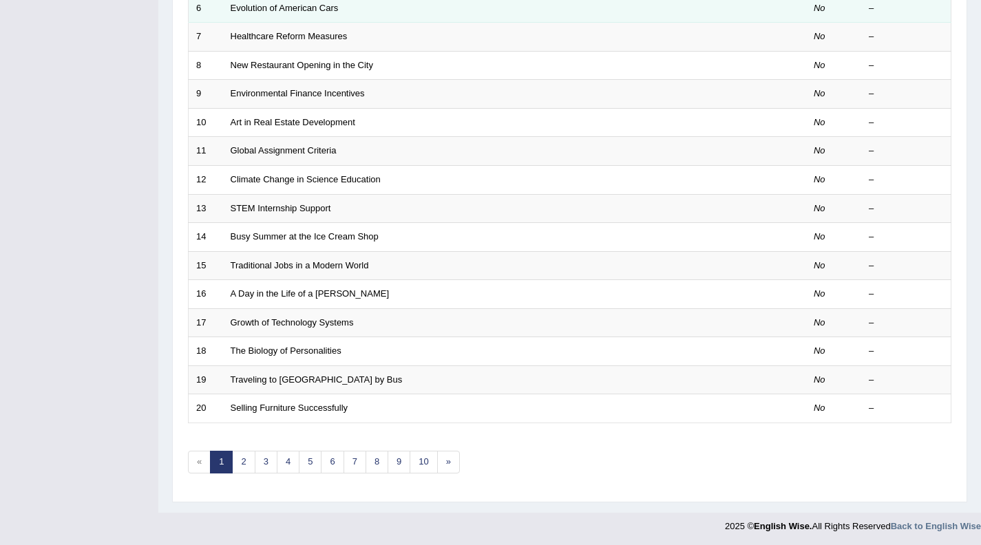
scroll to position [366, 0]
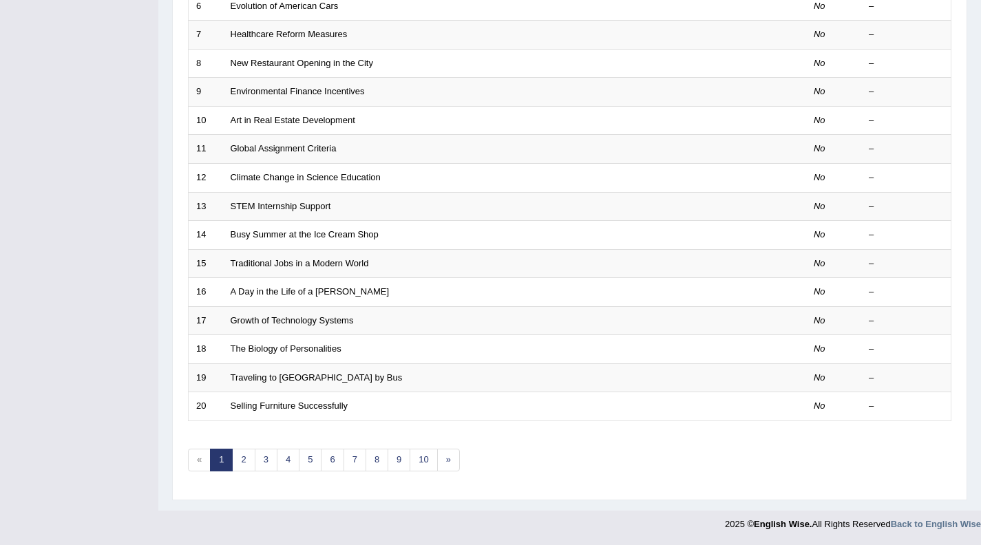
click at [460, 466] on div "Showing 1-20 of 381 items. # Title Exam Occurring Taken Last Result 1 Scientifi…" at bounding box center [569, 132] width 763 height 714
click at [455, 465] on link "»" at bounding box center [448, 460] width 23 height 23
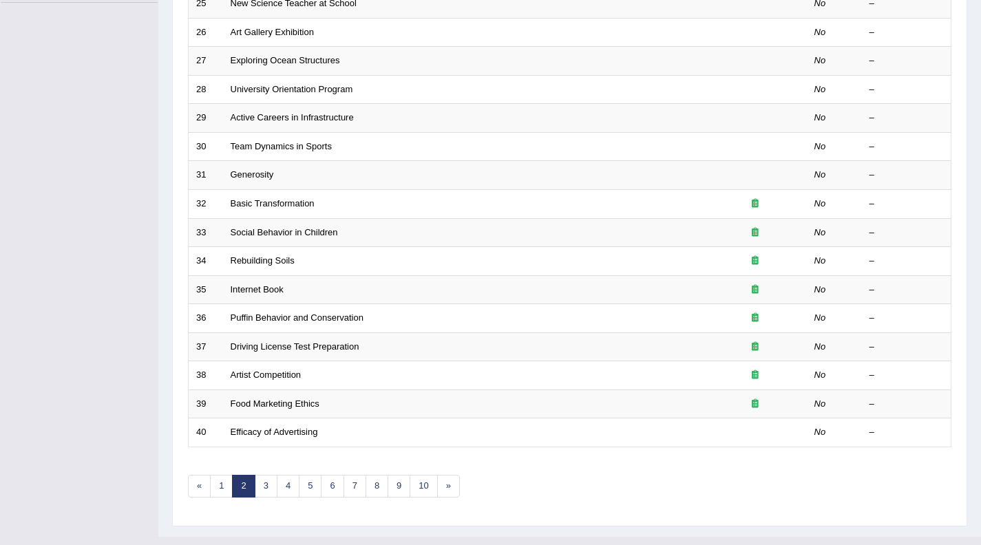
scroll to position [346, 0]
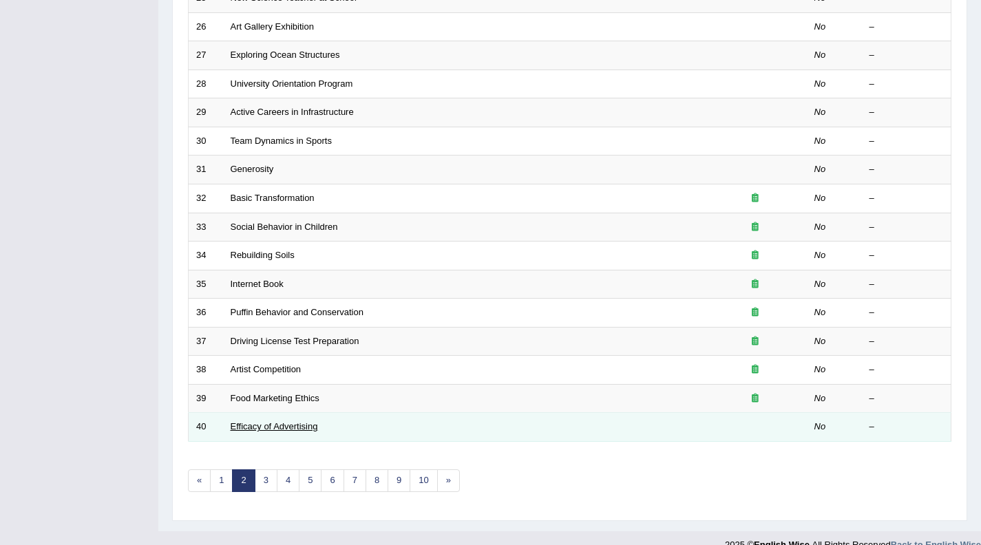
click at [307, 427] on link "Efficacy of Advertising" at bounding box center [274, 426] width 87 height 10
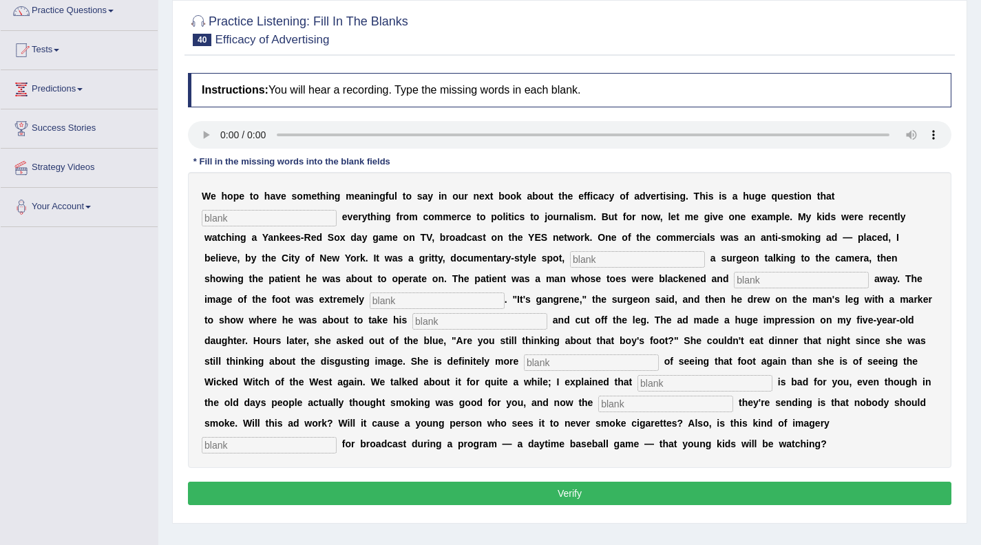
scroll to position [115, 0]
click at [213, 215] on input "text" at bounding box center [269, 219] width 135 height 17
type input "impact"
click at [570, 263] on input "text" at bounding box center [637, 260] width 135 height 17
click at [570, 261] on input "fichering" at bounding box center [637, 260] width 135 height 17
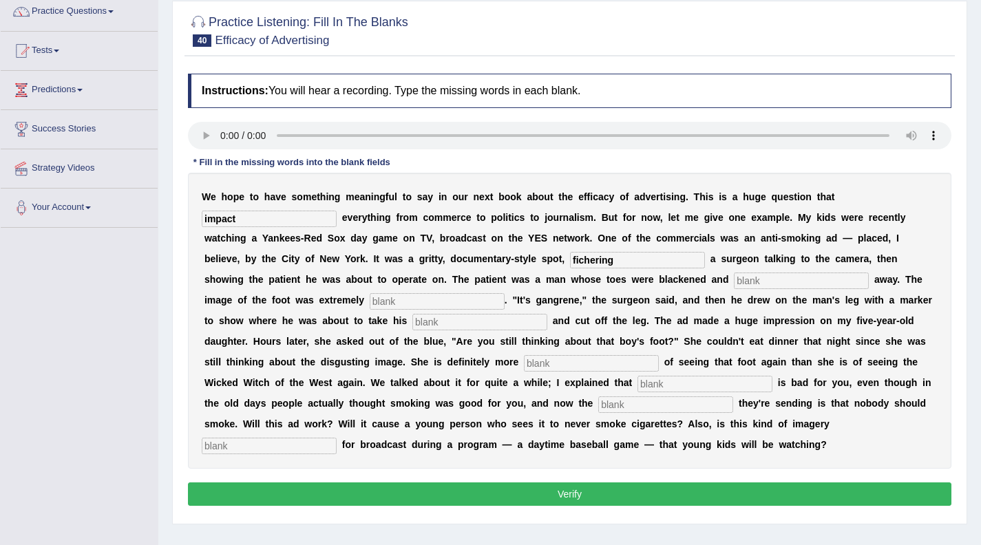
type input "fichering"
click at [734, 282] on input "text" at bounding box center [801, 281] width 135 height 17
type input "raiding"
click at [524, 367] on input "text" at bounding box center [591, 363] width 135 height 17
type input "sing"
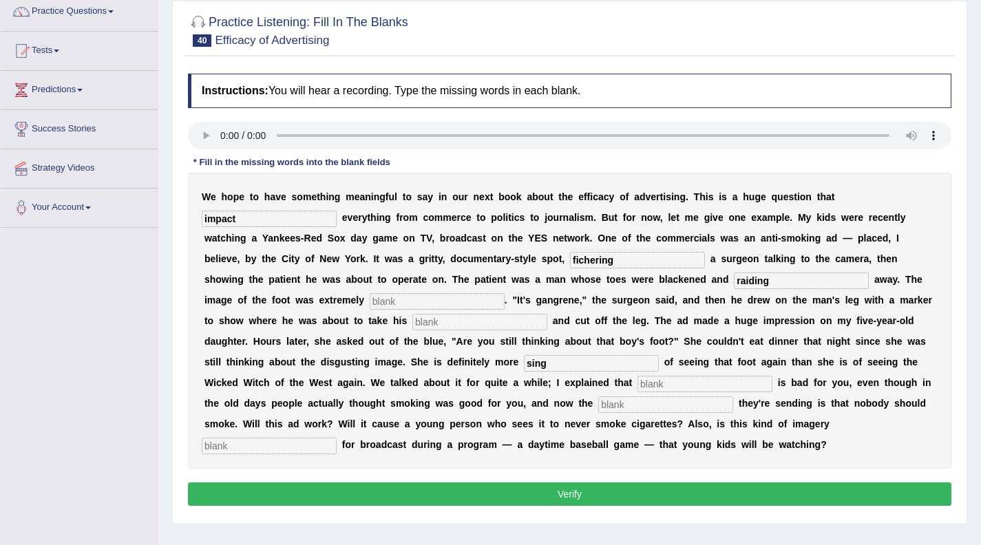
click at [637, 381] on input "text" at bounding box center [704, 384] width 135 height 17
type input "smoke"
click at [598, 408] on input "text" at bounding box center [665, 404] width 135 height 17
click at [253, 215] on input "impact" at bounding box center [269, 219] width 135 height 17
type input "Impacts"
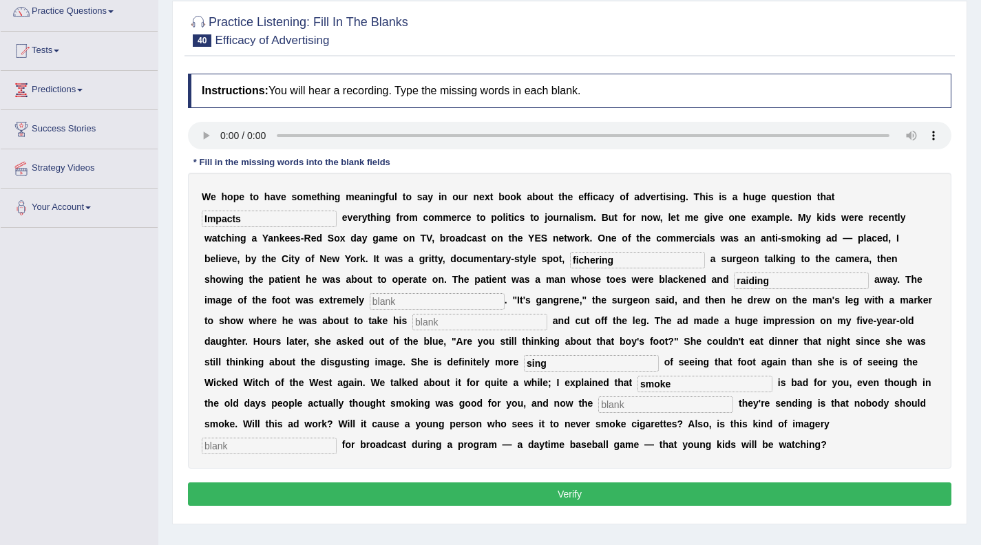
click at [570, 259] on input "fichering" at bounding box center [637, 260] width 135 height 17
type input "fitering"
click at [524, 363] on input "sing" at bounding box center [591, 363] width 135 height 17
type input "s"
click at [337, 438] on input "text" at bounding box center [269, 446] width 135 height 17
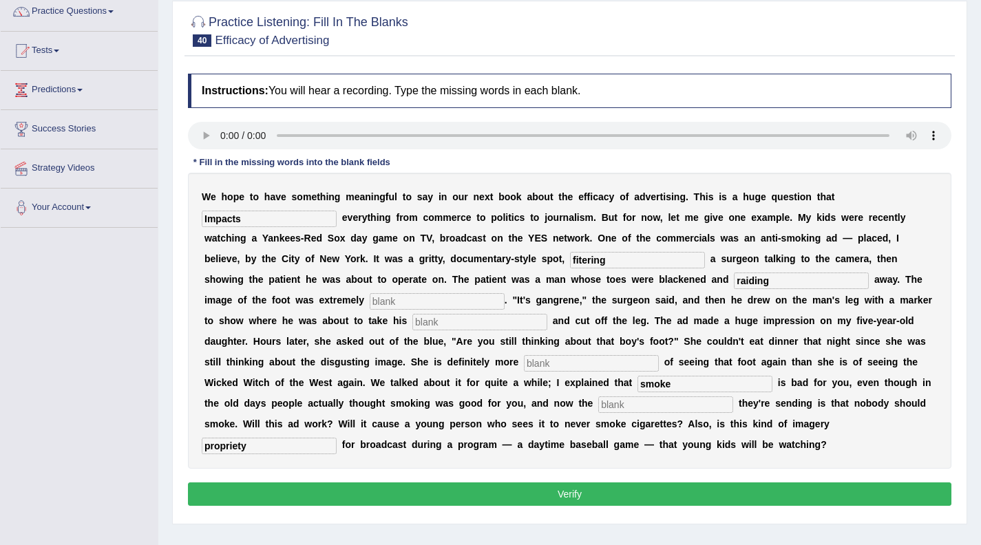
type input "propriety"
click at [637, 382] on input "smoke" at bounding box center [704, 384] width 135 height 17
type input "smoking"
click at [598, 410] on input "text" at bounding box center [665, 404] width 135 height 17
type input "massage"
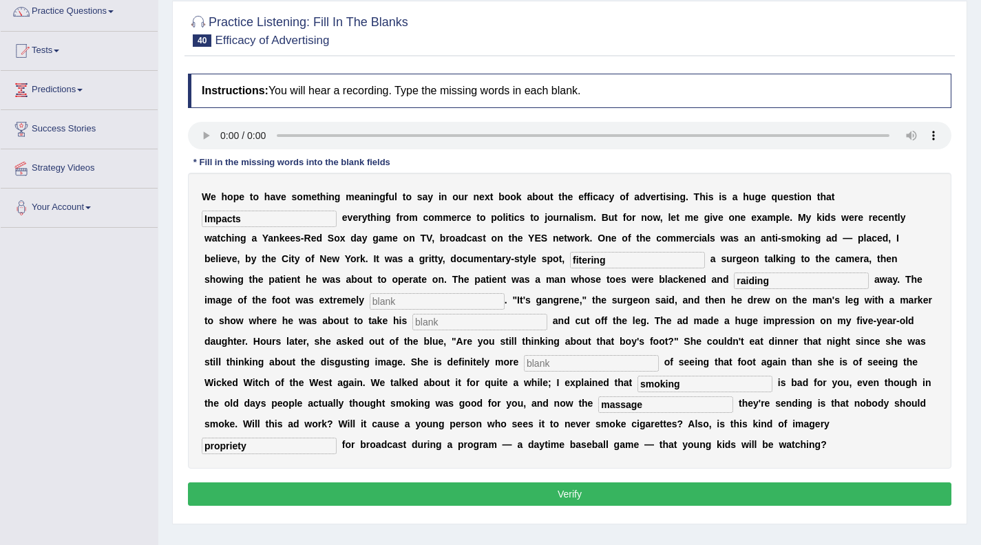
click at [524, 365] on input "text" at bounding box center [591, 363] width 135 height 17
click at [570, 262] on input "fitering" at bounding box center [637, 260] width 135 height 17
click at [734, 282] on input "raiding" at bounding box center [801, 281] width 135 height 17
type input "r"
click at [370, 306] on input "text" at bounding box center [437, 301] width 135 height 17
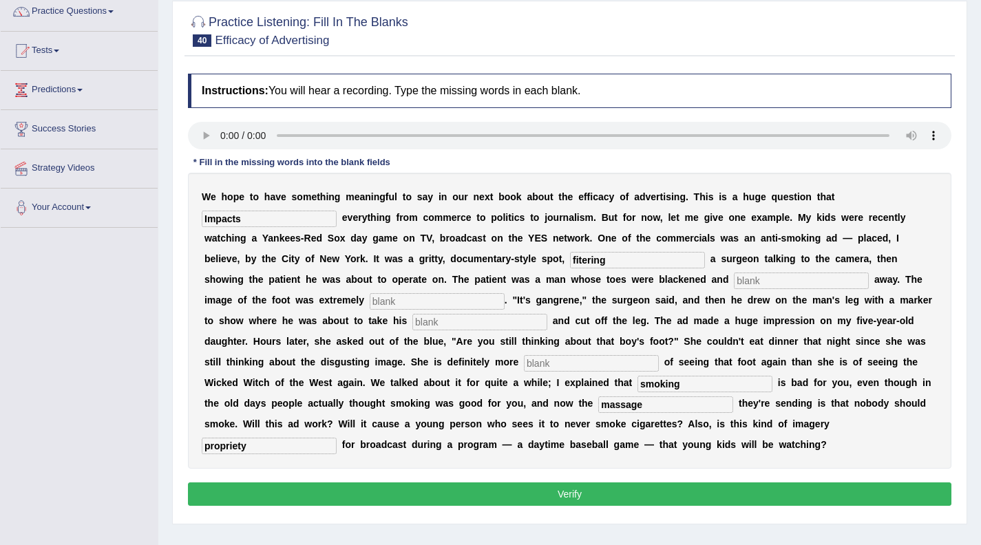
click at [524, 363] on input "text" at bounding box center [591, 363] width 135 height 17
click at [734, 284] on input "text" at bounding box center [801, 281] width 135 height 17
click at [734, 279] on input "text" at bounding box center [801, 281] width 135 height 17
type input "rading"
click at [370, 304] on input "text" at bounding box center [437, 301] width 135 height 17
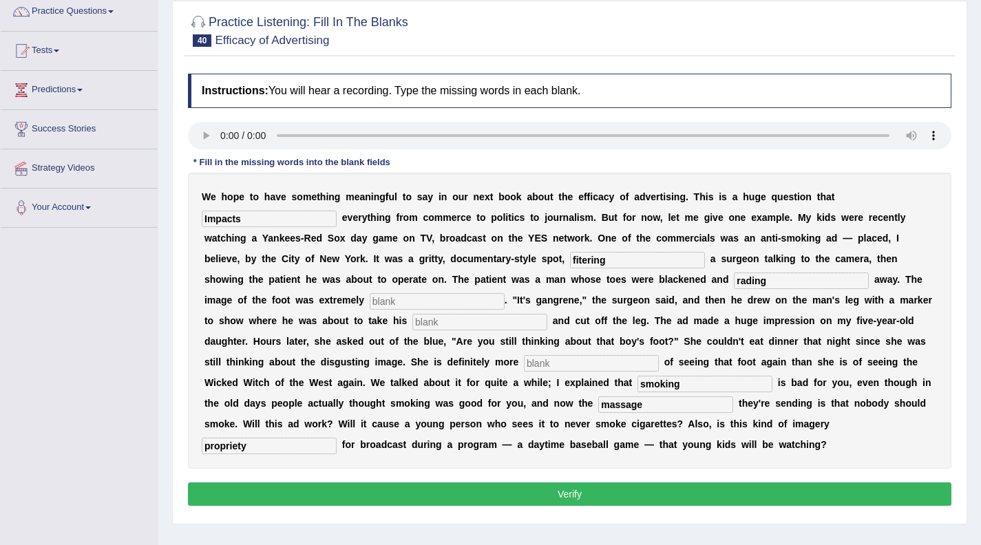
click at [412, 320] on input "text" at bounding box center [479, 322] width 135 height 17
type input "haks"
click at [524, 365] on input "text" at bounding box center [591, 363] width 135 height 17
type input "skeer"
click at [337, 438] on input "propriety" at bounding box center [269, 446] width 135 height 17
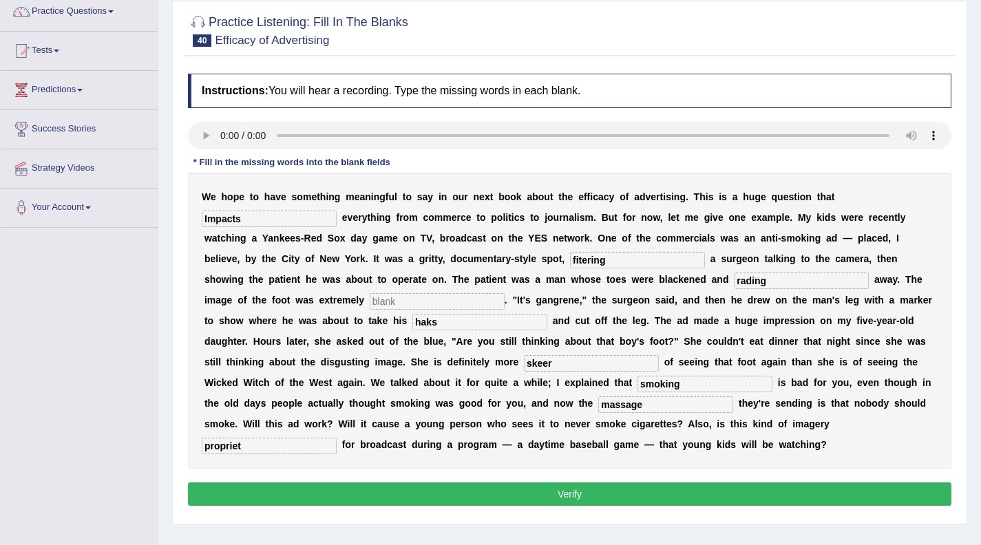
type input "propriety"
click at [412, 319] on input "haks" at bounding box center [479, 322] width 135 height 17
type input "hang"
click at [734, 284] on input "rading" at bounding box center [801, 281] width 135 height 17
click at [734, 281] on input "rading" at bounding box center [801, 281] width 135 height 17
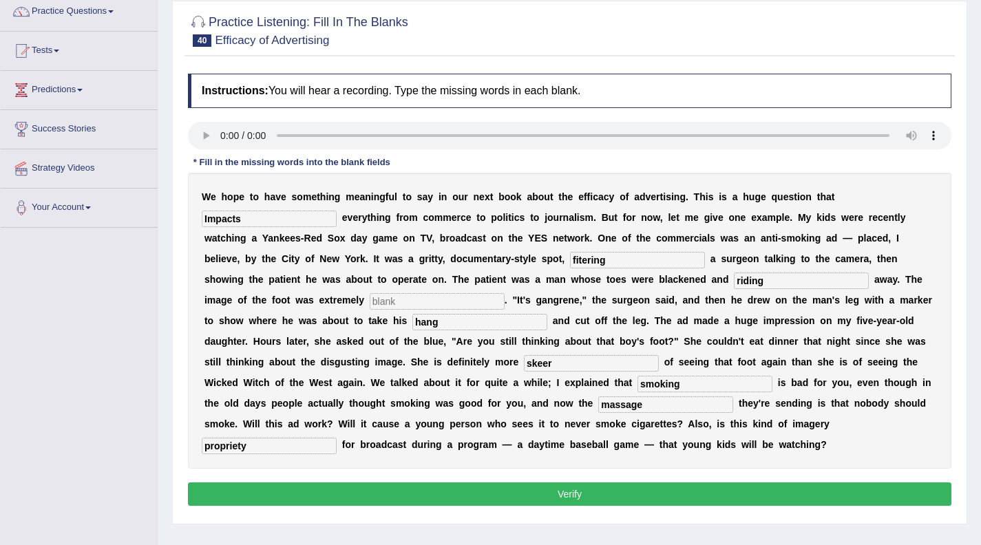
type input "riding"
click at [661, 456] on div "W e h o p e t o h a v e s o m e t h i n g m e a n i n g f u l t o s a y i n o u…" at bounding box center [569, 321] width 763 height 296
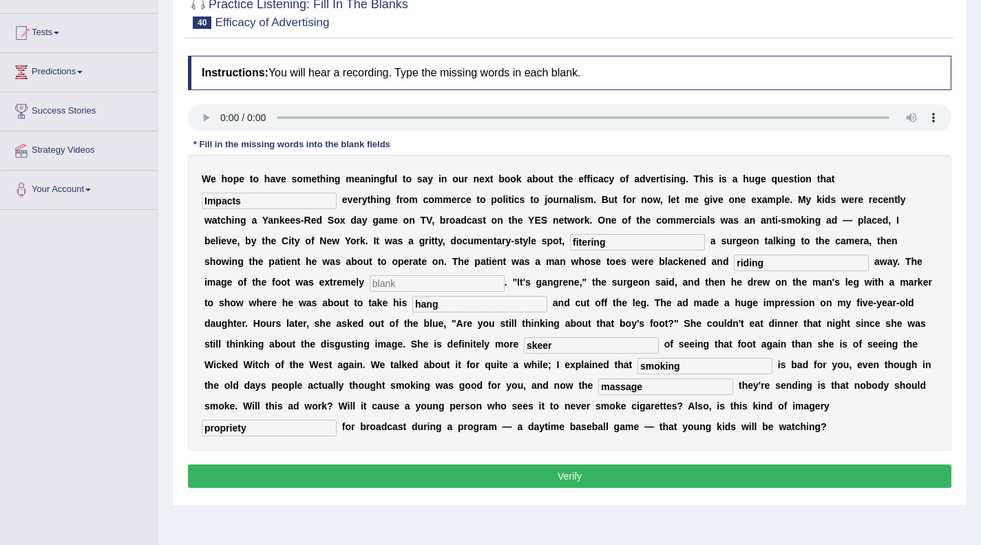
scroll to position [178, 0]
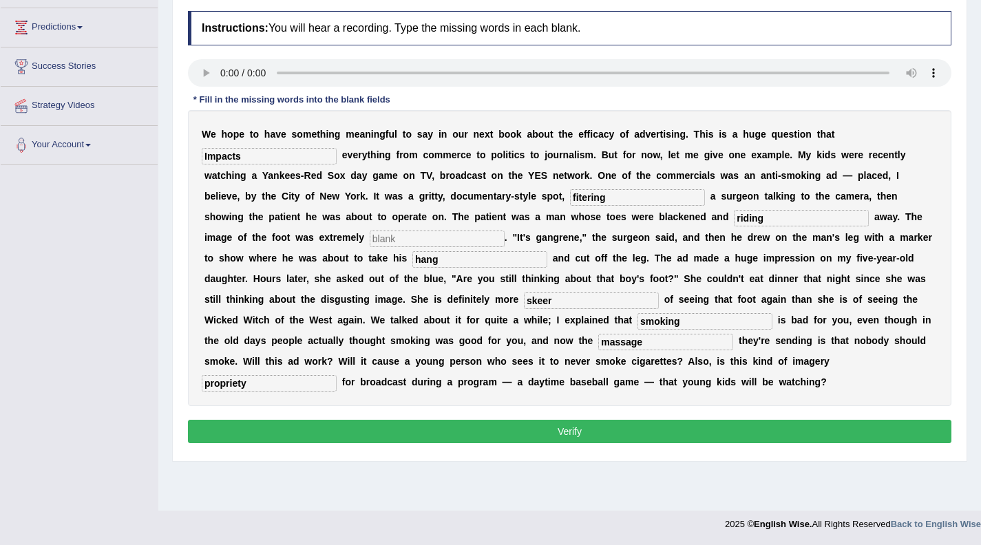
click at [524, 300] on input "skeer" at bounding box center [591, 301] width 135 height 17
click at [524, 299] on input "sceer" at bounding box center [591, 301] width 135 height 17
click at [524, 302] on input "scared" at bounding box center [591, 301] width 135 height 17
type input "scared"
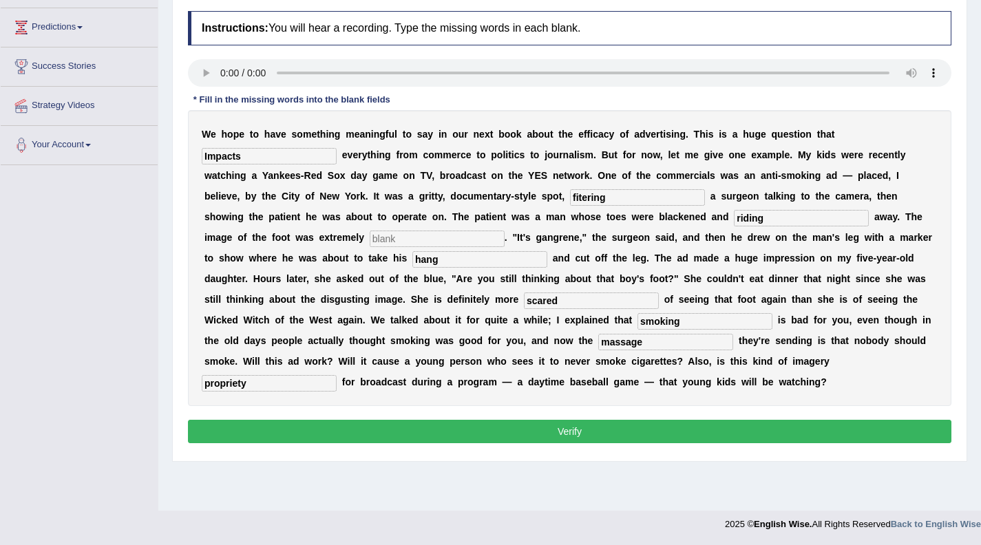
click at [598, 338] on input "massage" at bounding box center [665, 342] width 135 height 17
click at [598, 343] on input "massage" at bounding box center [665, 342] width 135 height 17
click at [598, 346] on input "massage" at bounding box center [665, 342] width 135 height 17
click at [598, 345] on input "massage" at bounding box center [665, 342] width 135 height 17
click at [598, 339] on input "message" at bounding box center [665, 342] width 135 height 17
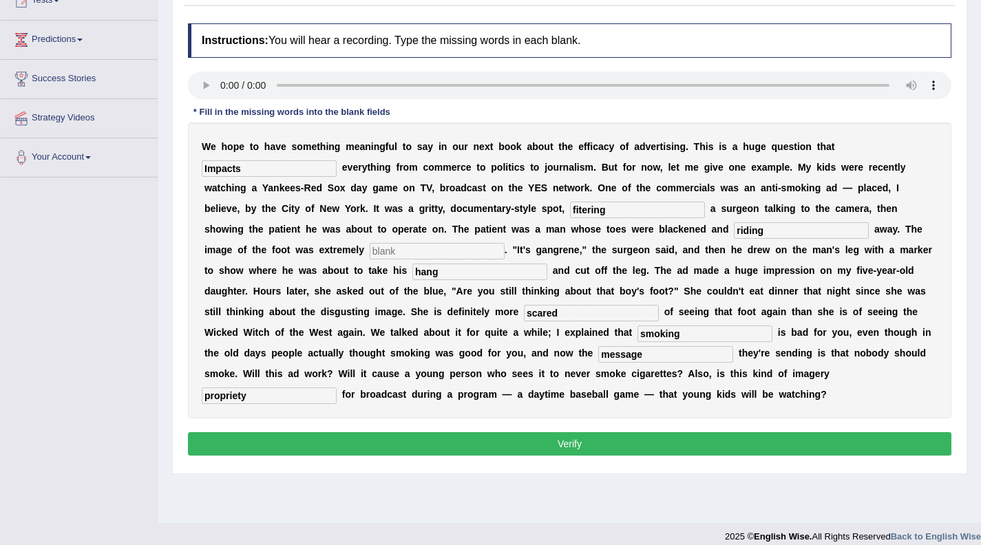
scroll to position [152, 0]
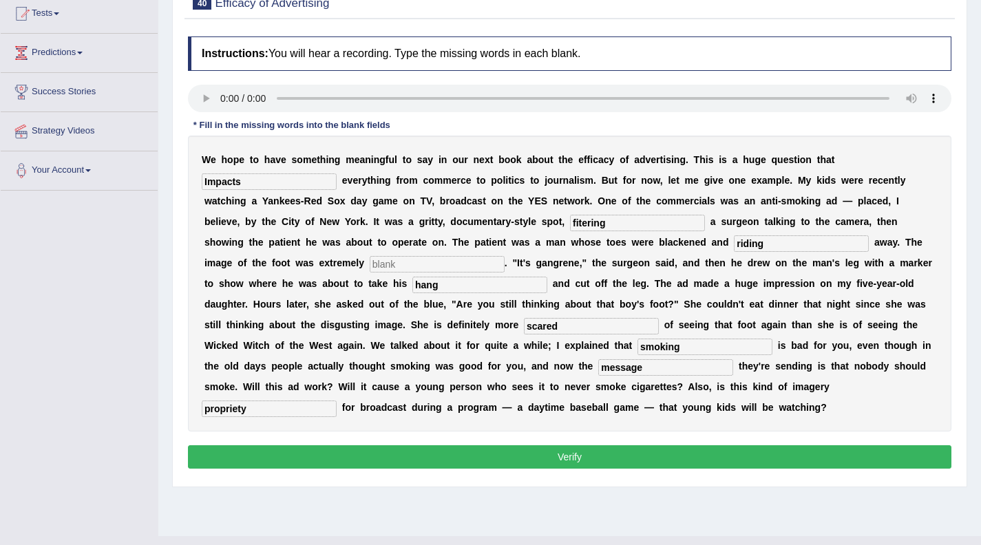
type input "message"
click at [370, 269] on input "text" at bounding box center [437, 264] width 135 height 17
click at [577, 460] on button "Verify" at bounding box center [569, 456] width 763 height 23
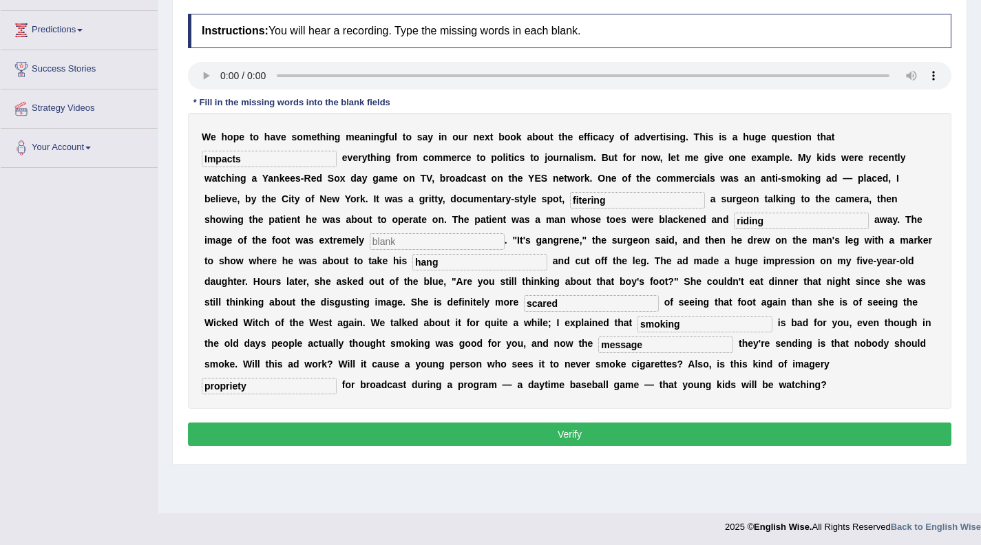
click at [479, 393] on div "W e h o p e t o h a v e s o m e t h i n g m e a n i n g f u l t o s a y i n o u…" at bounding box center [569, 261] width 763 height 296
click at [370, 246] on input "text" at bounding box center [437, 241] width 135 height 17
type input "g"
click at [585, 436] on button "Verify" at bounding box center [569, 434] width 763 height 23
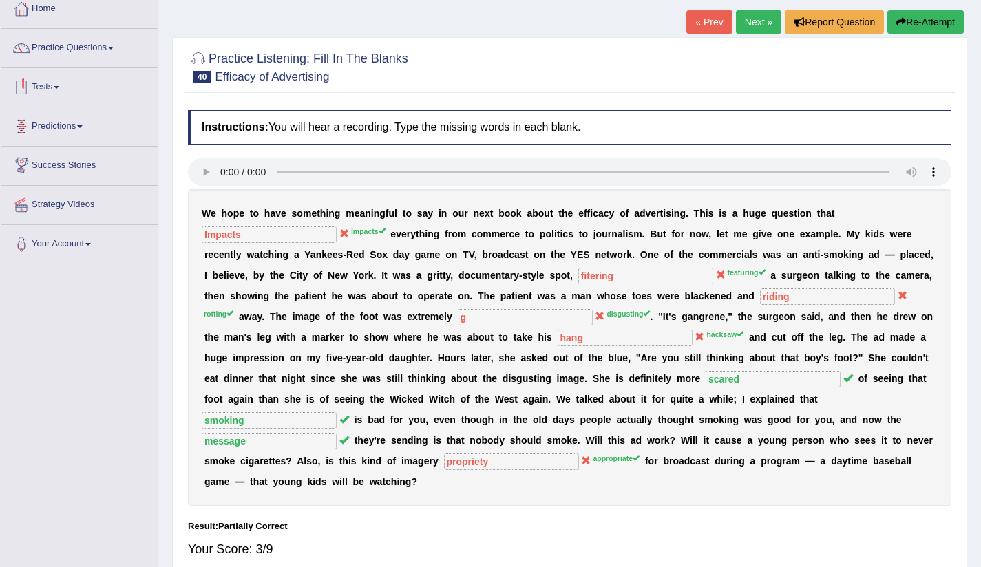
scroll to position [0, 0]
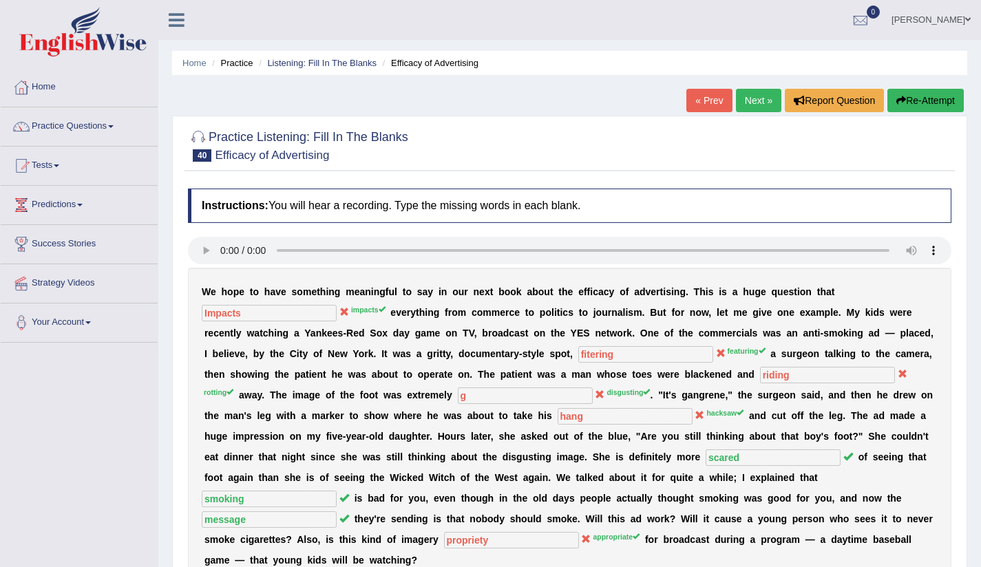
drag, startPoint x: 416, startPoint y: 139, endPoint x: 341, endPoint y: 138, distance: 75.7
click at [344, 138] on div "Practice Listening: Fill In The Blanks 40 Efficacy of Advertising" at bounding box center [569, 147] width 770 height 48
drag, startPoint x: 326, startPoint y: 136, endPoint x: 414, endPoint y: 144, distance: 88.5
click at [414, 144] on div "Practice Listening: Fill In The Blanks 40 Efficacy of Advertising" at bounding box center [569, 147] width 770 height 48
click at [114, 125] on span at bounding box center [111, 126] width 6 height 3
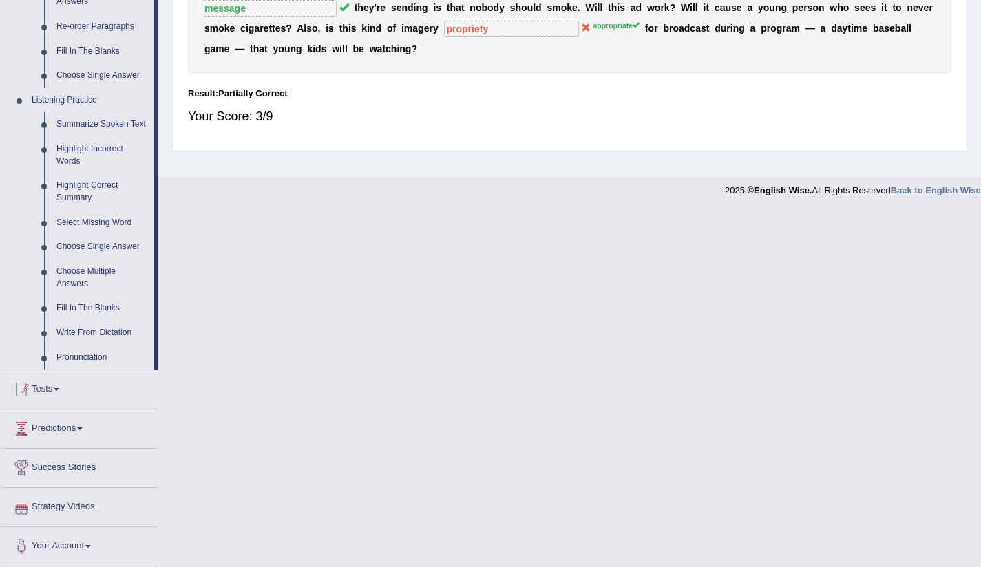
scroll to position [524, 0]
click at [89, 303] on link "Fill In The Blanks" at bounding box center [102, 308] width 104 height 25
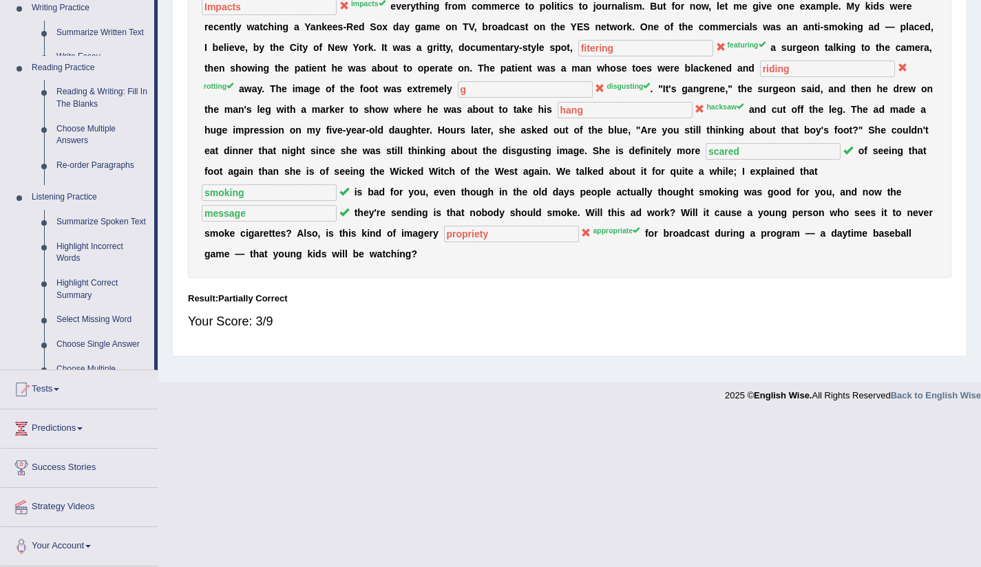
scroll to position [156, 0]
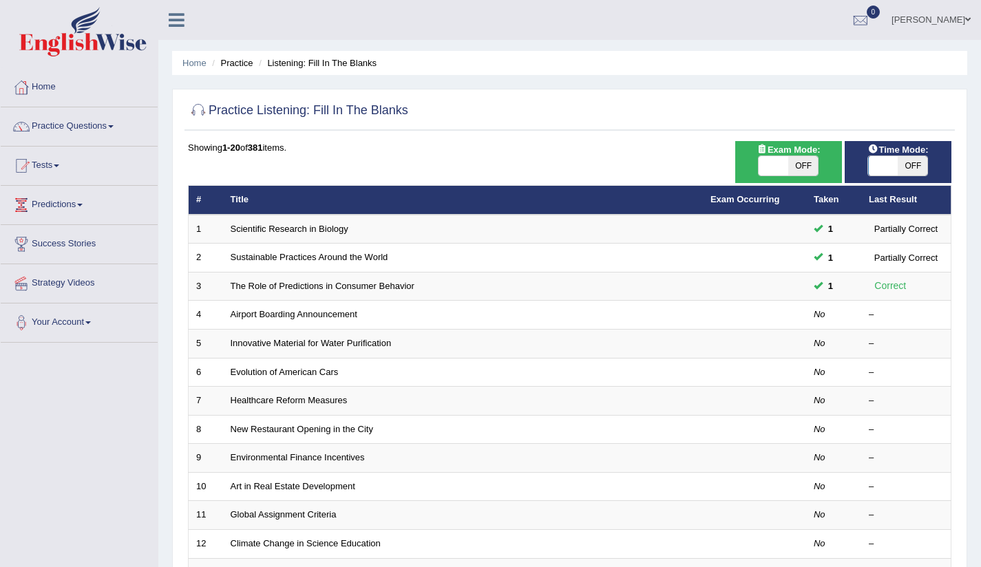
click at [399, 110] on h2 "Practice Listening: Fill In The Blanks" at bounding box center [298, 110] width 220 height 21
drag, startPoint x: 413, startPoint y: 110, endPoint x: 321, endPoint y: 107, distance: 92.3
click at [321, 107] on div "Practice Listening: Fill In The Blanks" at bounding box center [569, 113] width 770 height 34
copy div "Fill In The Blanks"
click at [72, 118] on link "Practice Questions" at bounding box center [79, 124] width 157 height 34
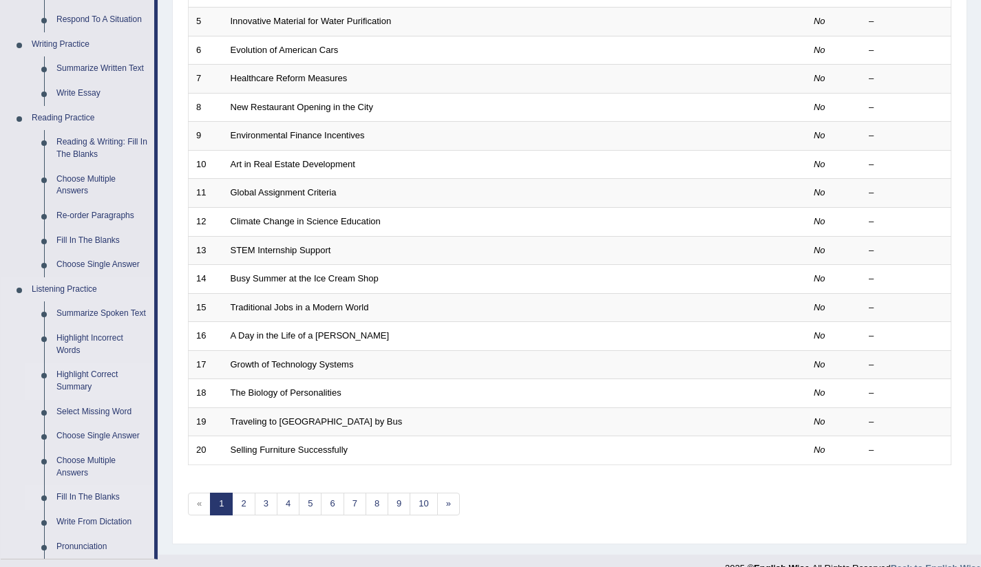
scroll to position [394, 0]
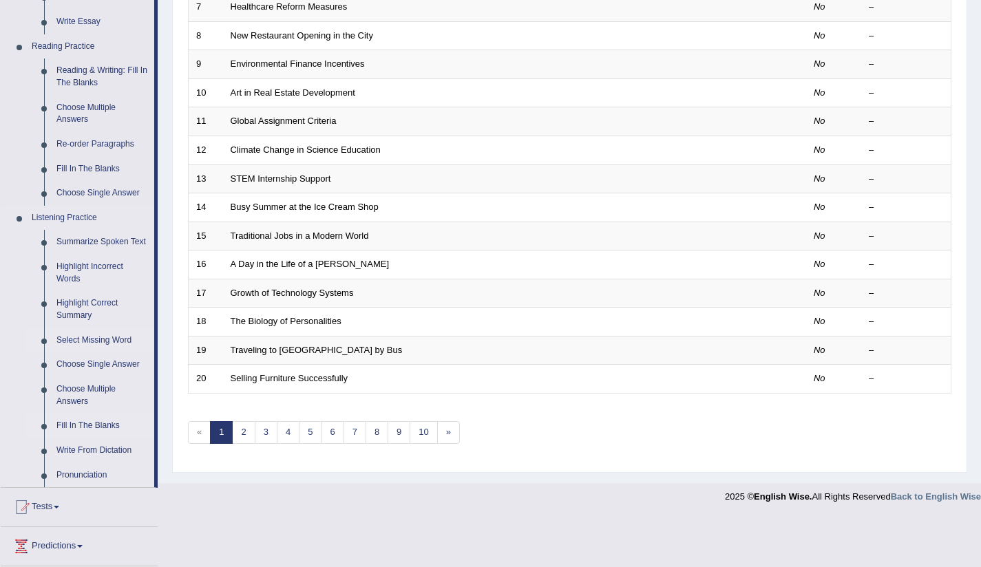
click at [103, 353] on link "Select Missing Word" at bounding box center [102, 340] width 104 height 25
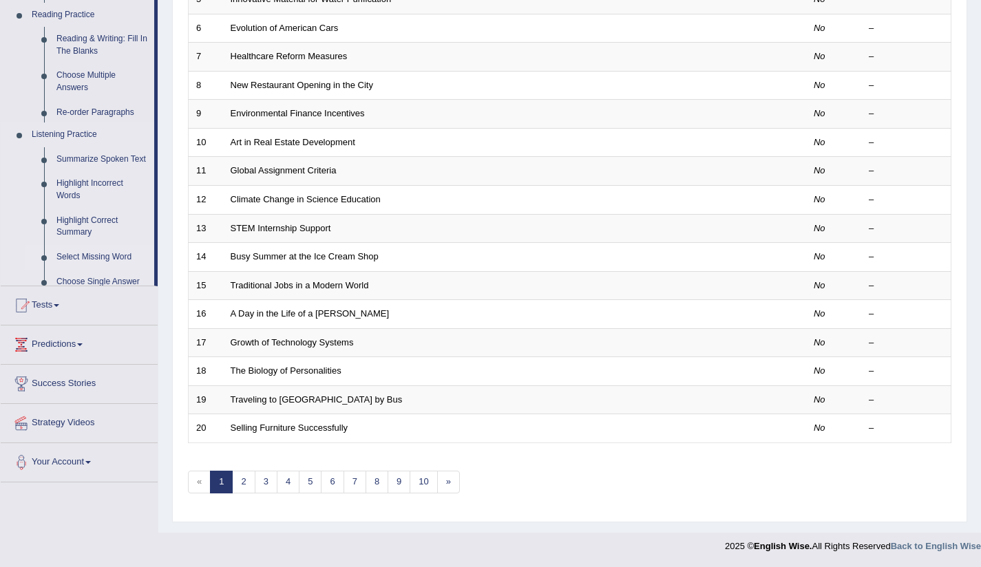
scroll to position [344, 0]
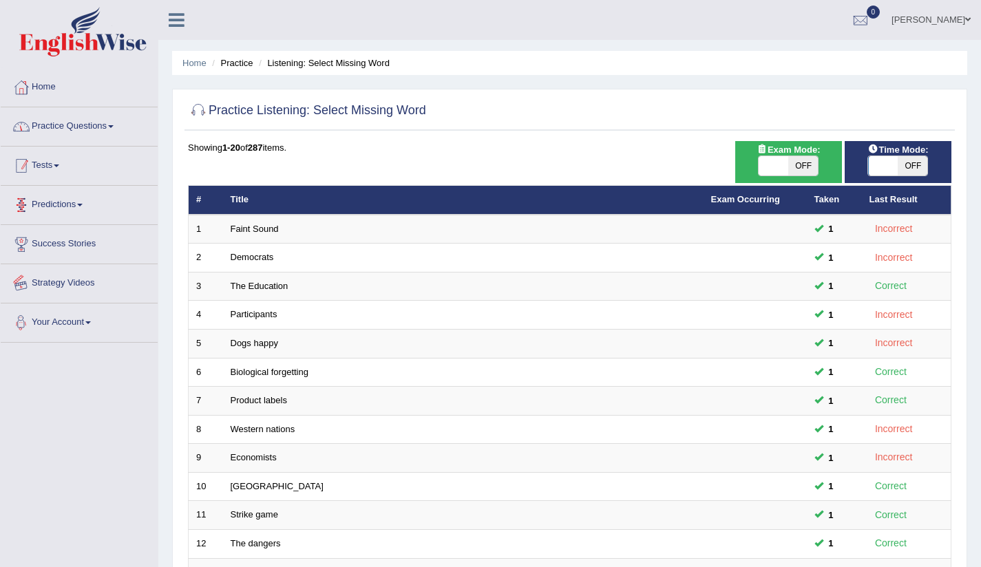
click at [96, 116] on link "Practice Questions" at bounding box center [79, 124] width 157 height 34
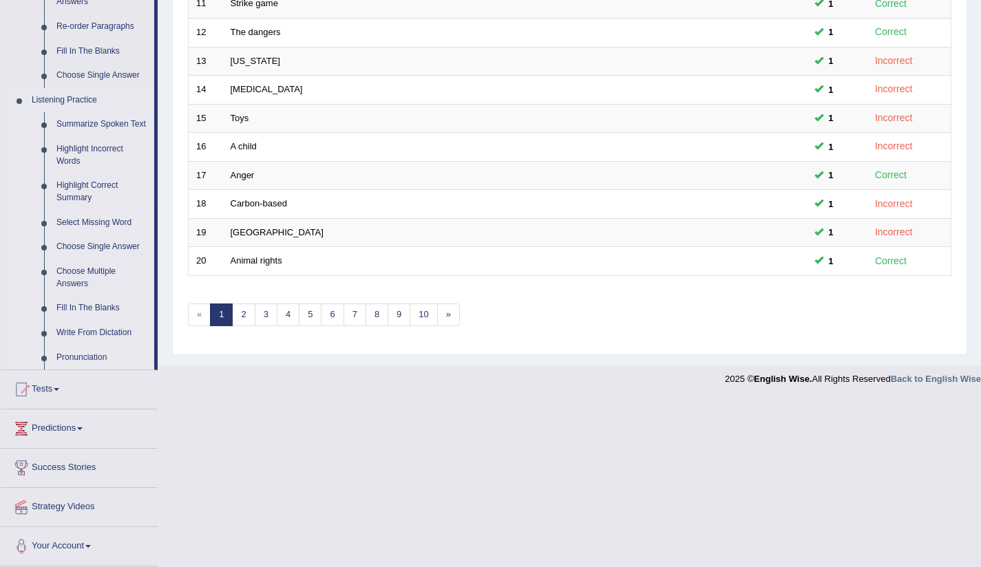
scroll to position [524, 0]
click at [78, 149] on link "Highlight Incorrect Words" at bounding box center [102, 155] width 104 height 36
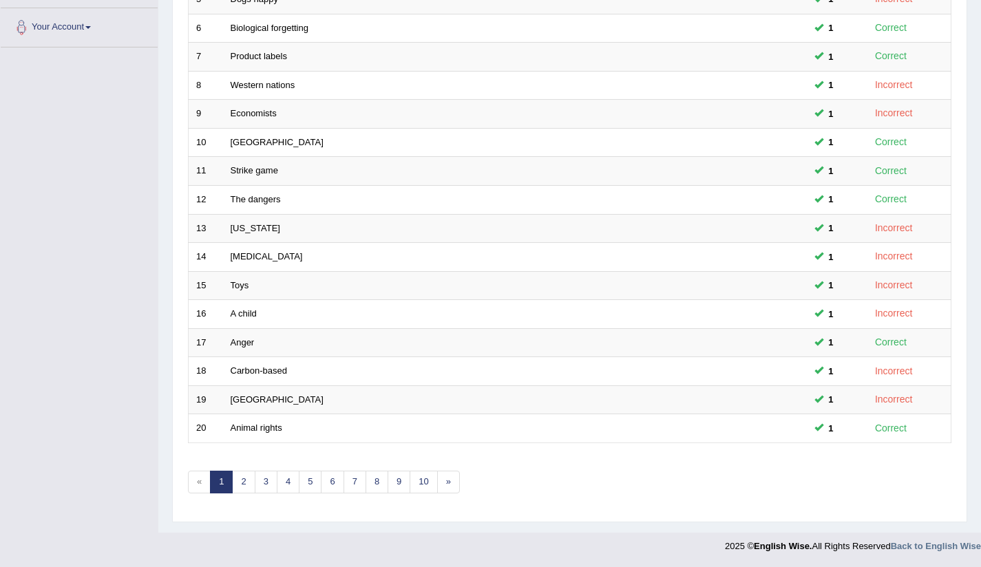
scroll to position [162, 0]
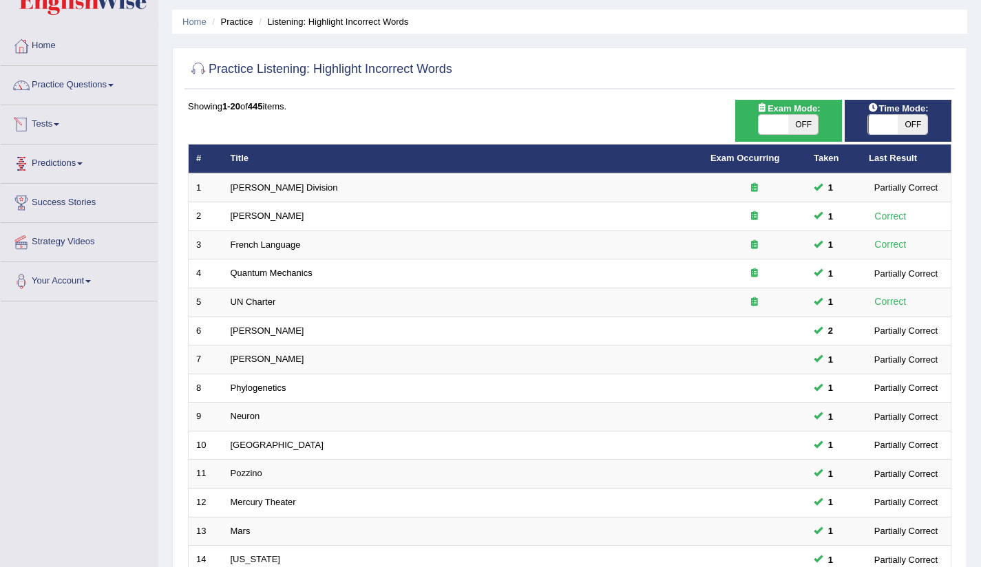
scroll to position [28, 0]
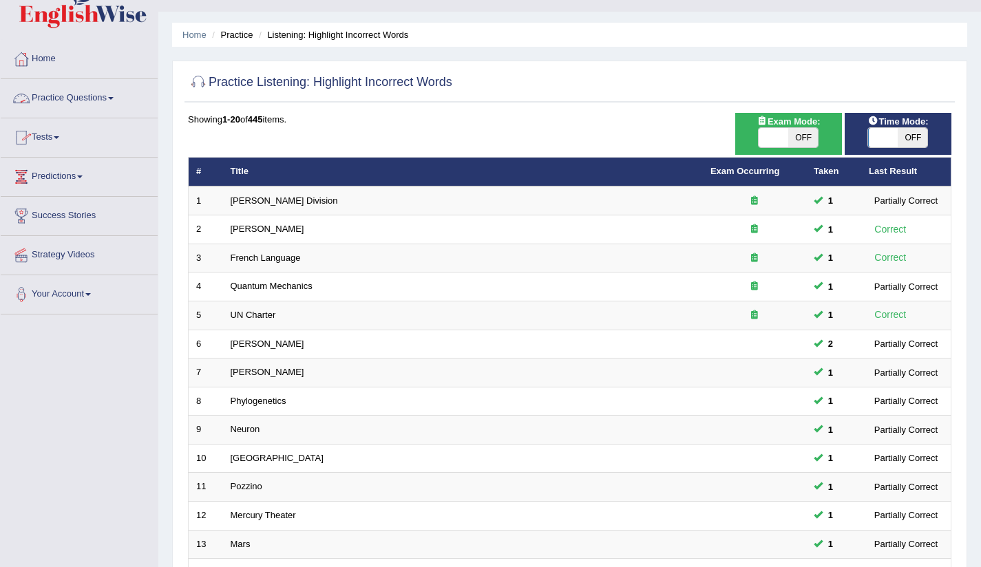
click at [114, 98] on span at bounding box center [111, 98] width 6 height 3
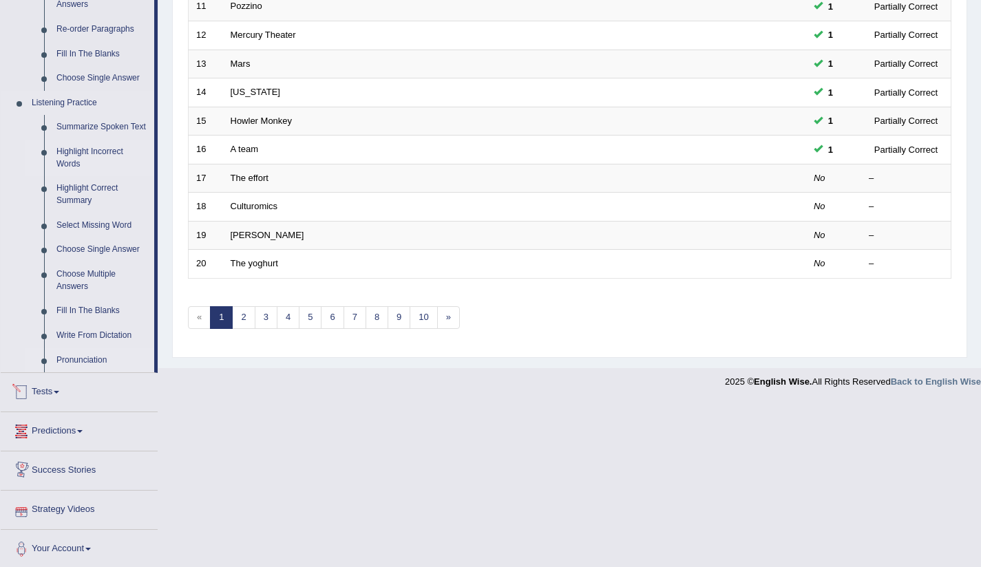
scroll to position [508, 0]
